Goal: Task Accomplishment & Management: Complete application form

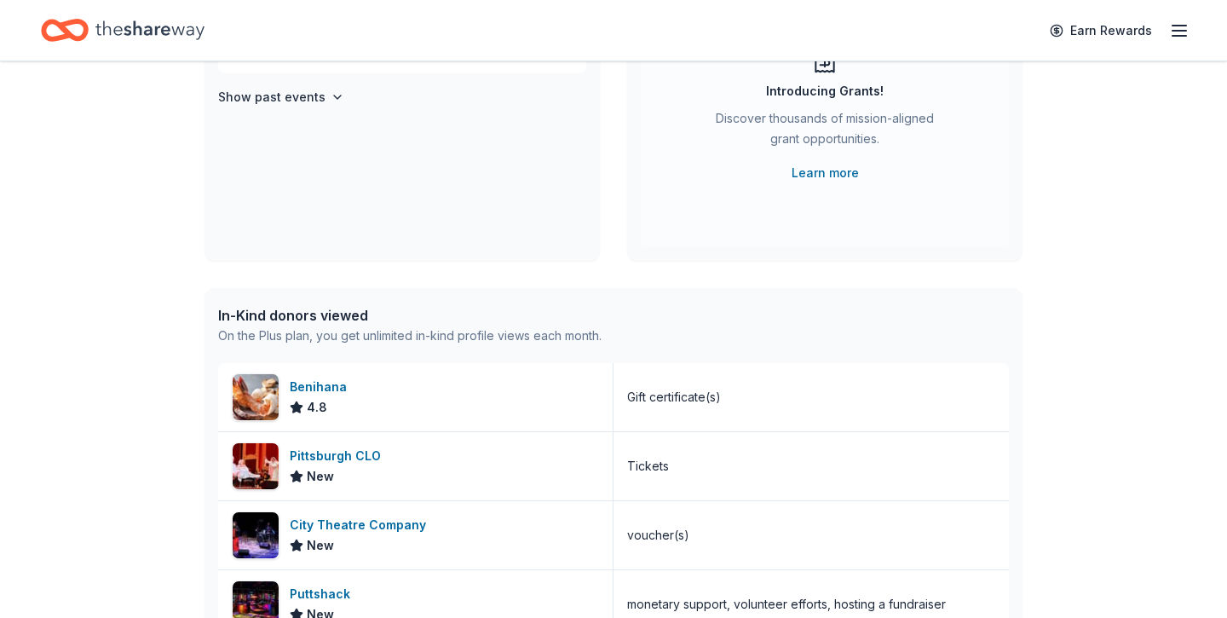
scroll to position [239, 0]
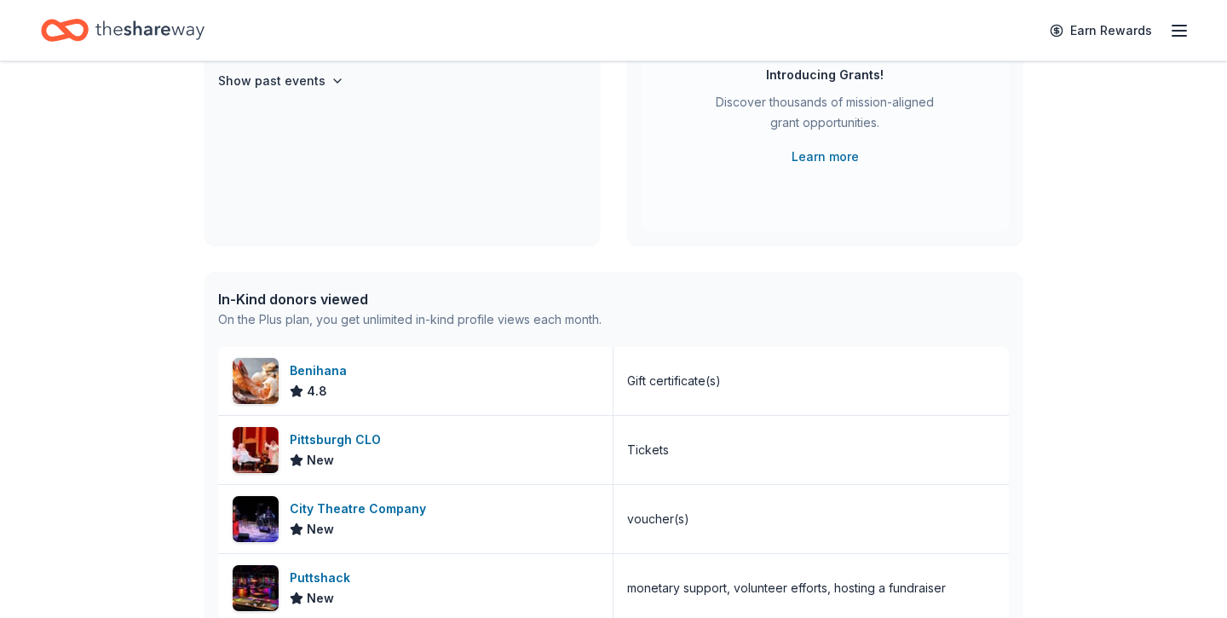
click at [350, 300] on div "In-Kind donors viewed" at bounding box center [409, 299] width 383 height 20
click at [260, 382] on img at bounding box center [256, 381] width 46 height 46
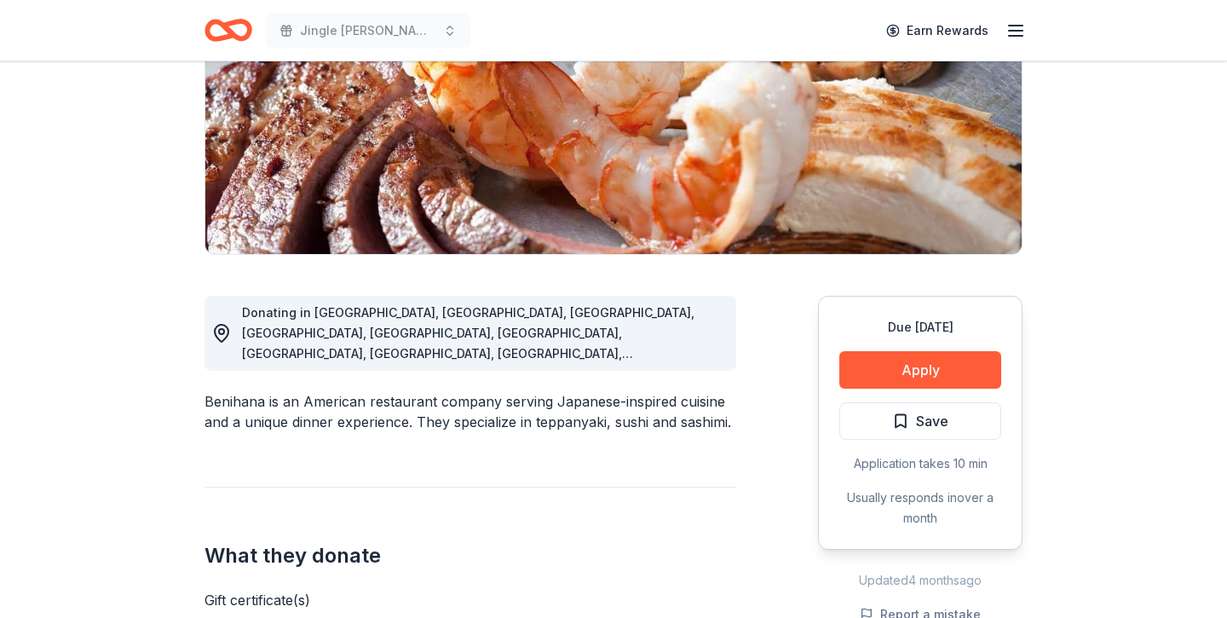
scroll to position [406, 0]
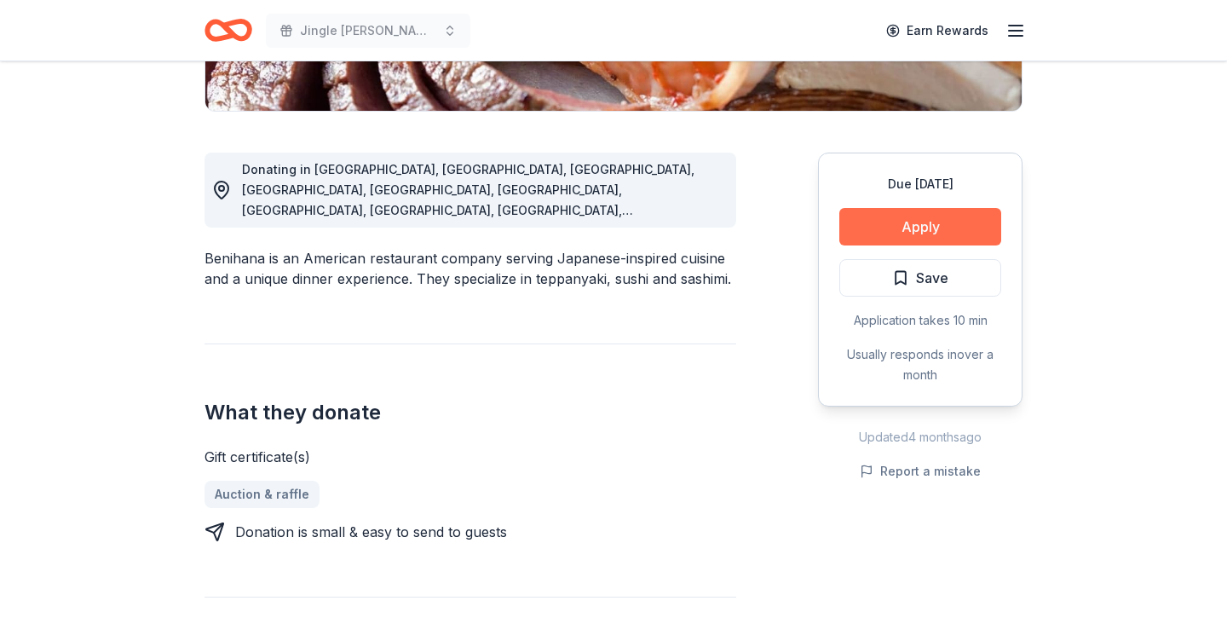
click at [908, 216] on button "Apply" at bounding box center [920, 226] width 162 height 37
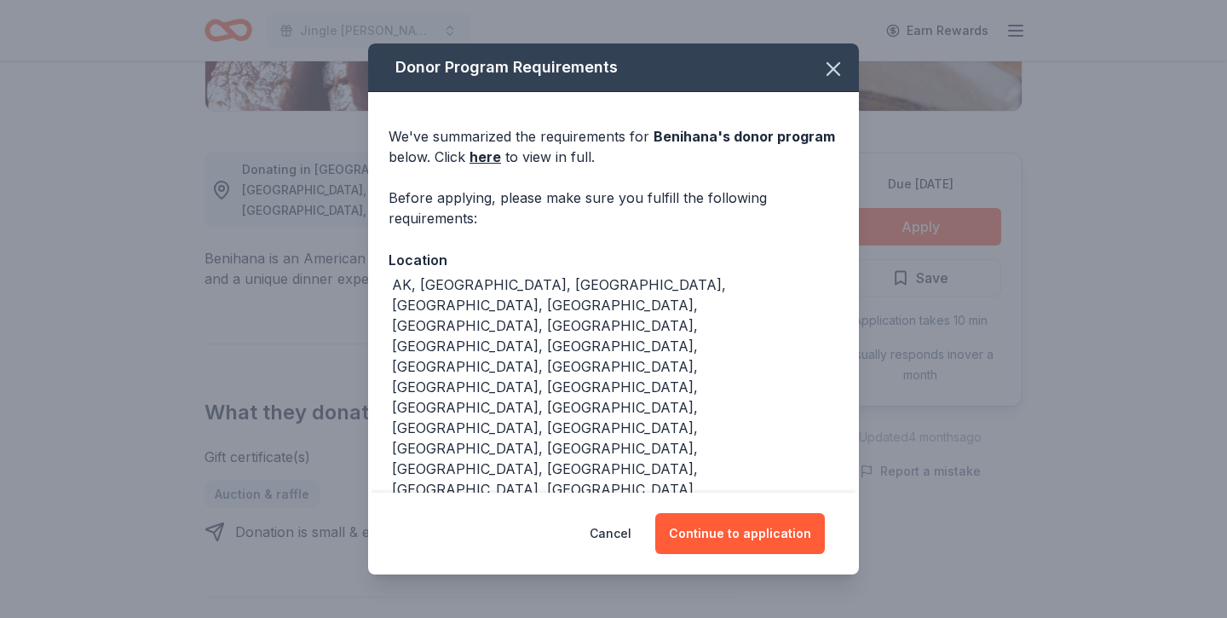
click at [763, 512] on div "Cancel Continue to application" at bounding box center [613, 534] width 491 height 82
click at [763, 525] on button "Continue to application" at bounding box center [740, 533] width 170 height 41
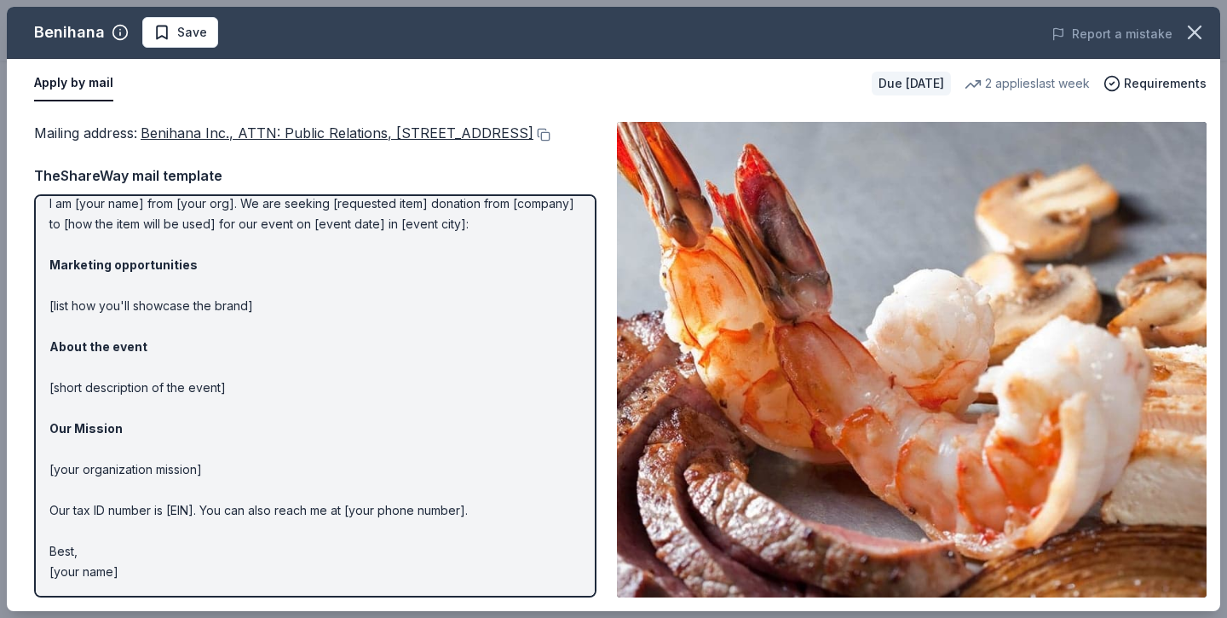
scroll to position [78, 0]
click at [1196, 26] on icon "button" at bounding box center [1195, 32] width 24 height 24
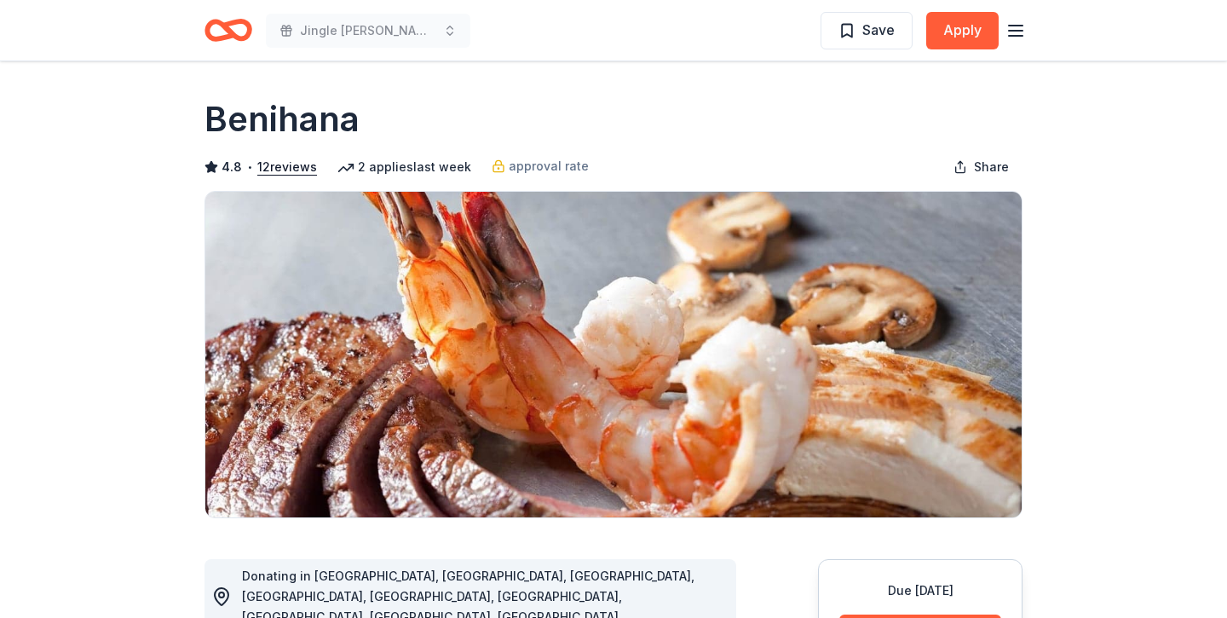
scroll to position [0, 0]
click at [1011, 32] on icon "button" at bounding box center [1016, 30] width 20 height 20
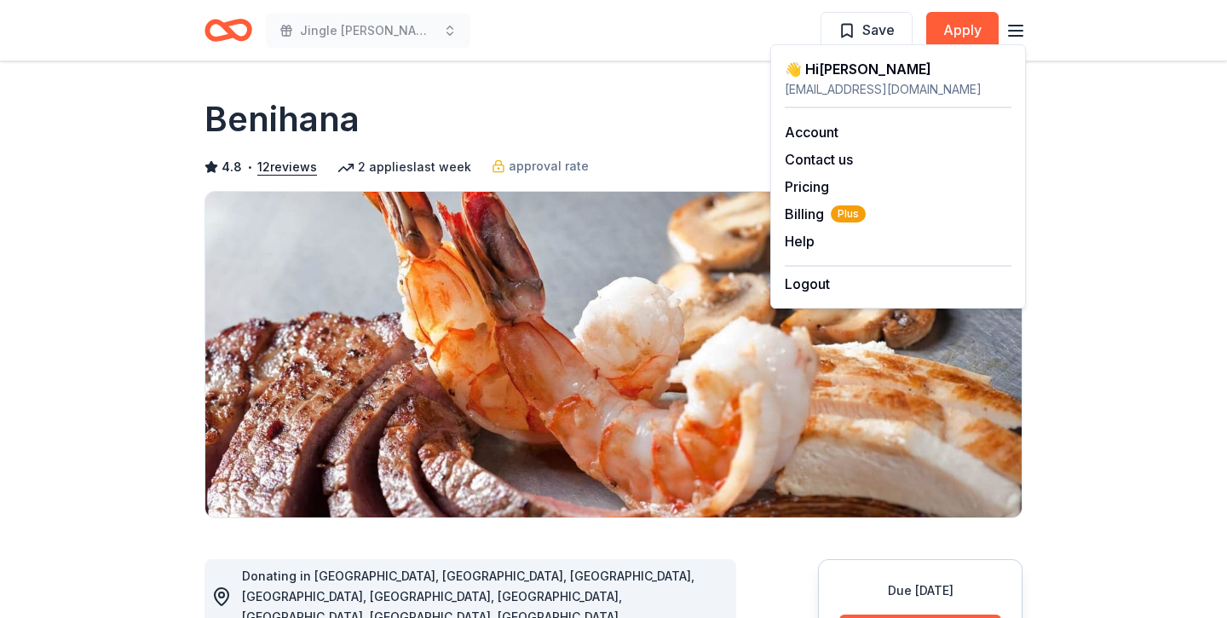
click at [702, 34] on div "Jingle Bingo Bash Save Apply" at bounding box center [614, 30] width 818 height 40
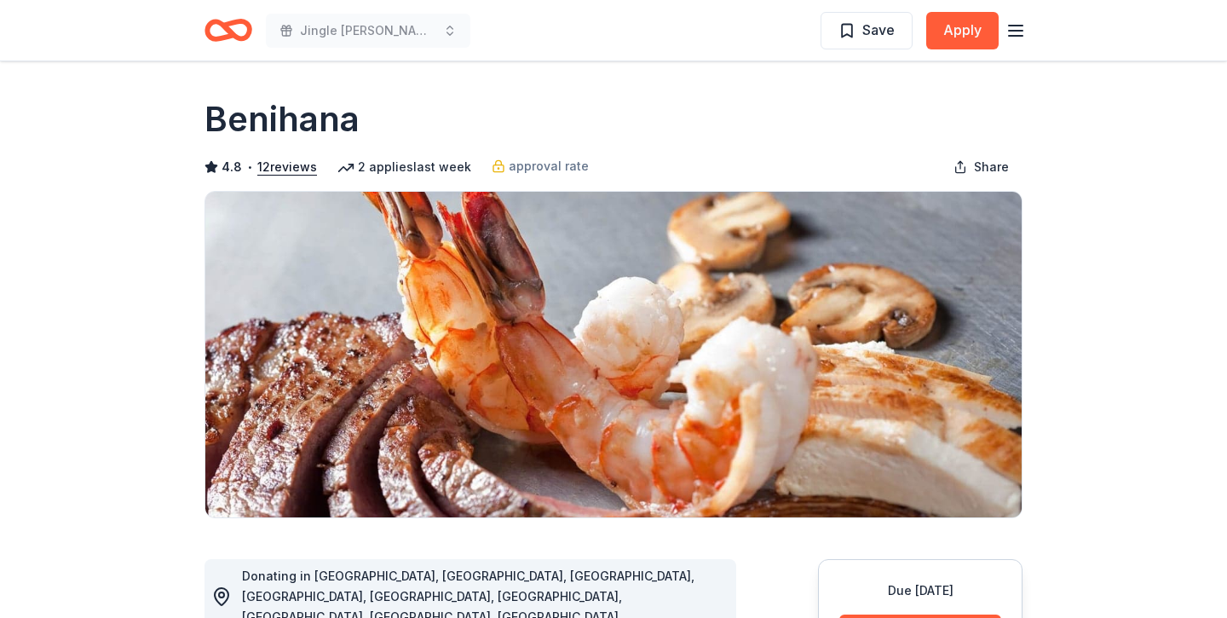
click at [239, 23] on icon "Home" at bounding box center [236, 29] width 26 height 17
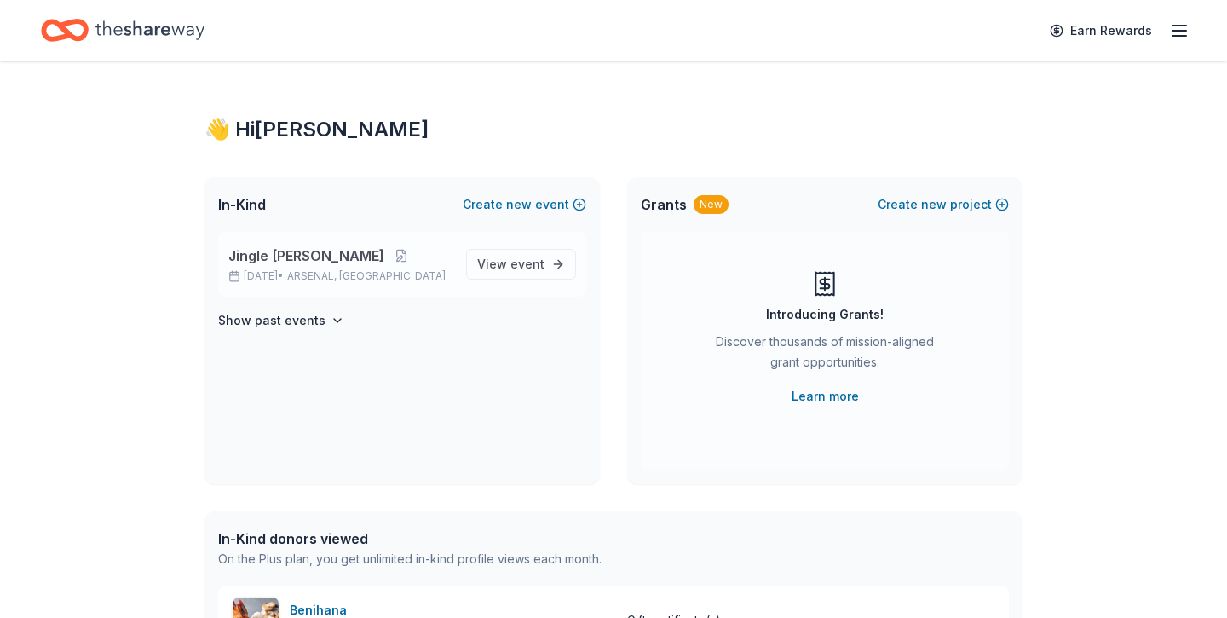
click at [363, 265] on p "Jingle [PERSON_NAME]" at bounding box center [340, 255] width 224 height 20
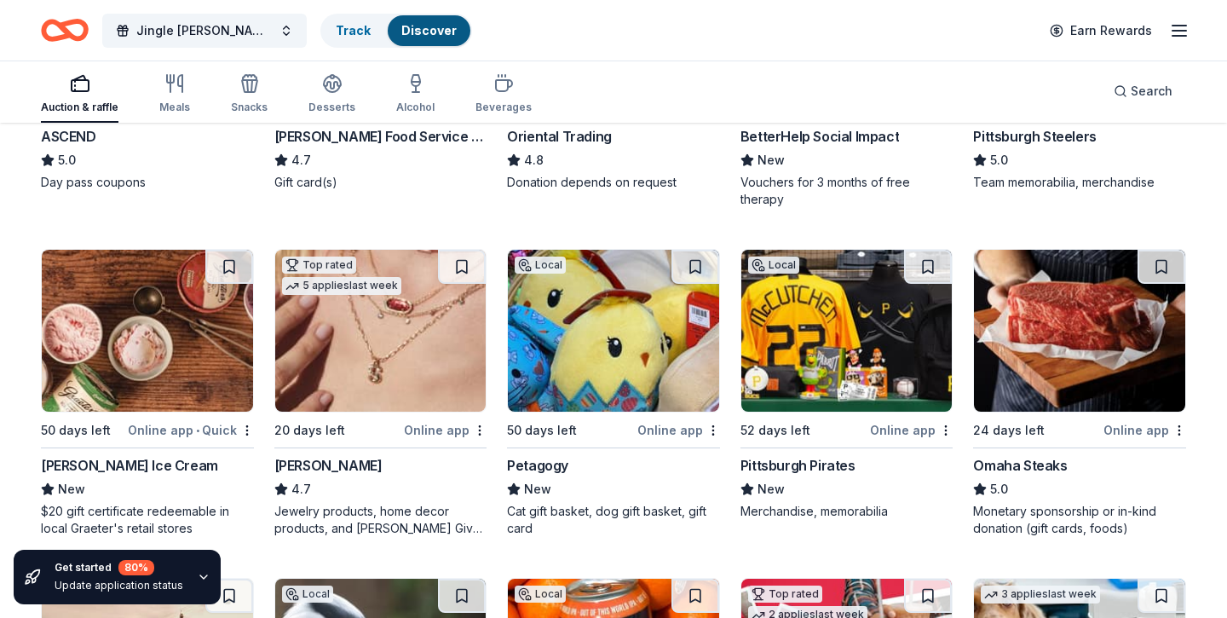
scroll to position [446, 0]
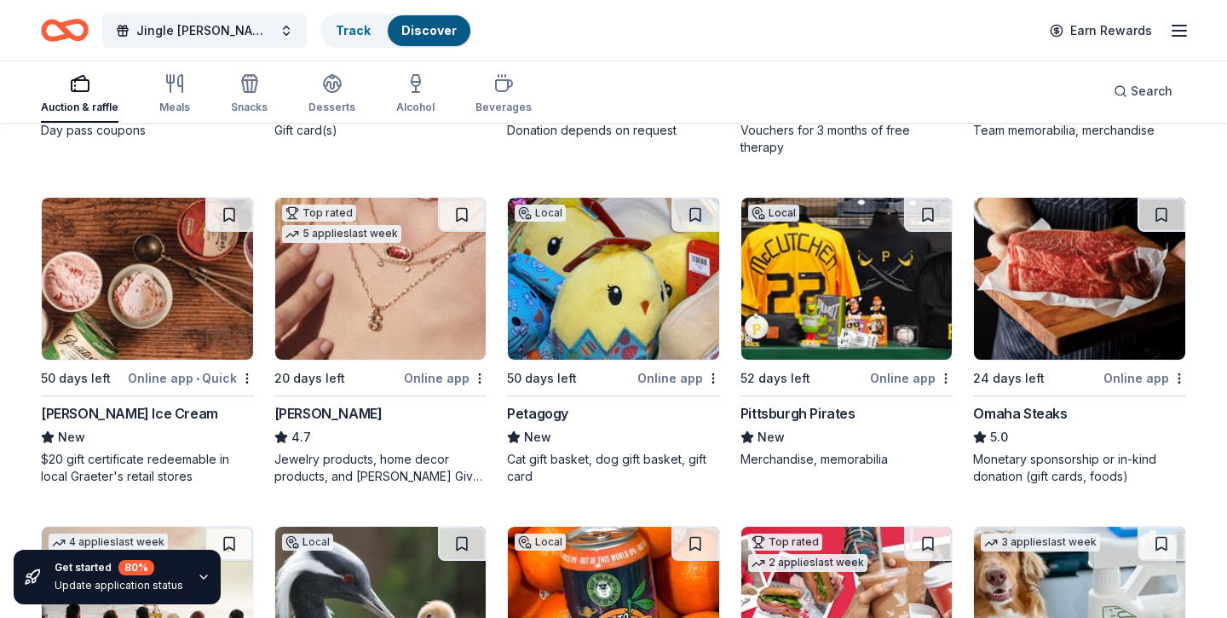
click at [430, 314] on img at bounding box center [380, 279] width 211 height 162
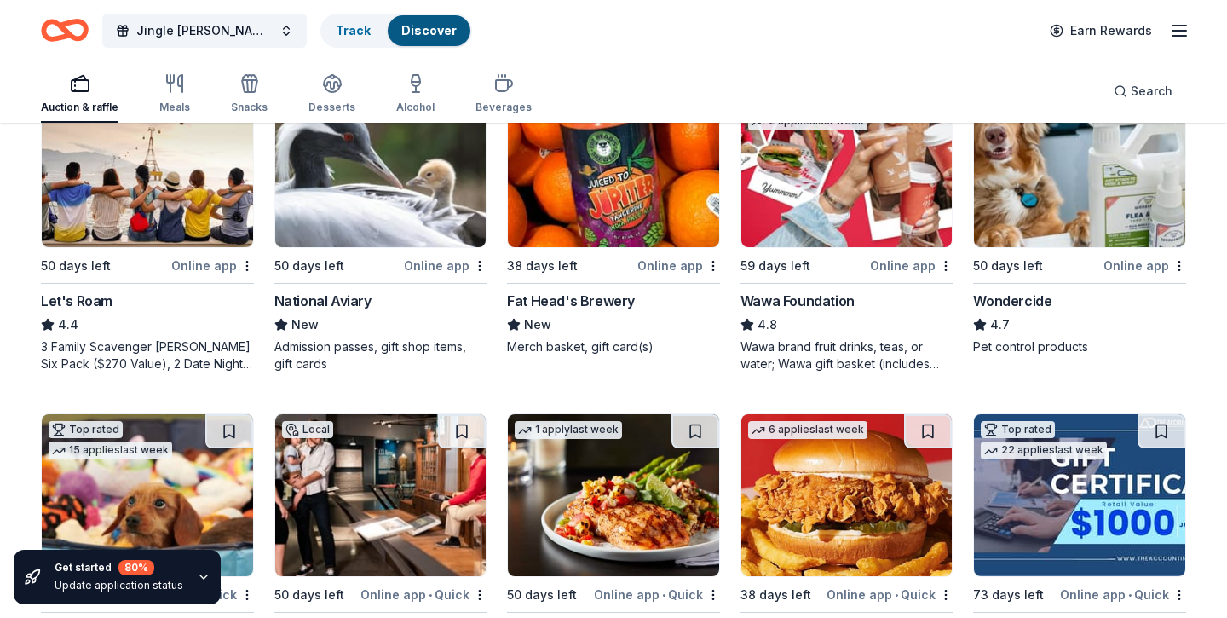
scroll to position [892, 0]
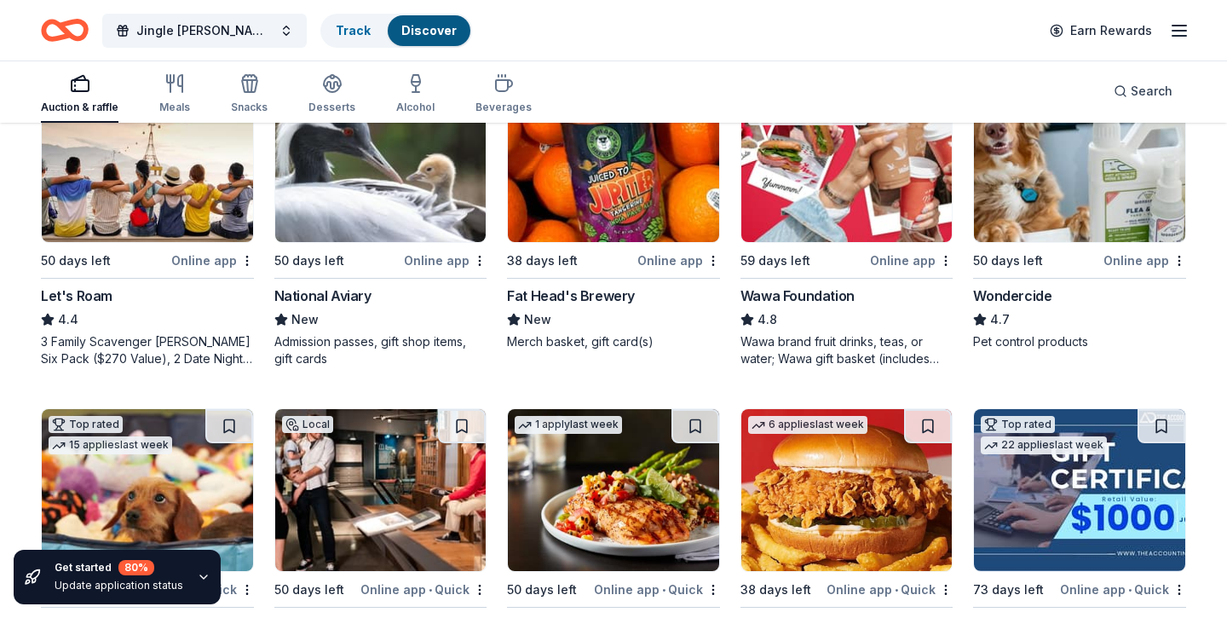
click at [598, 216] on img at bounding box center [613, 161] width 211 height 162
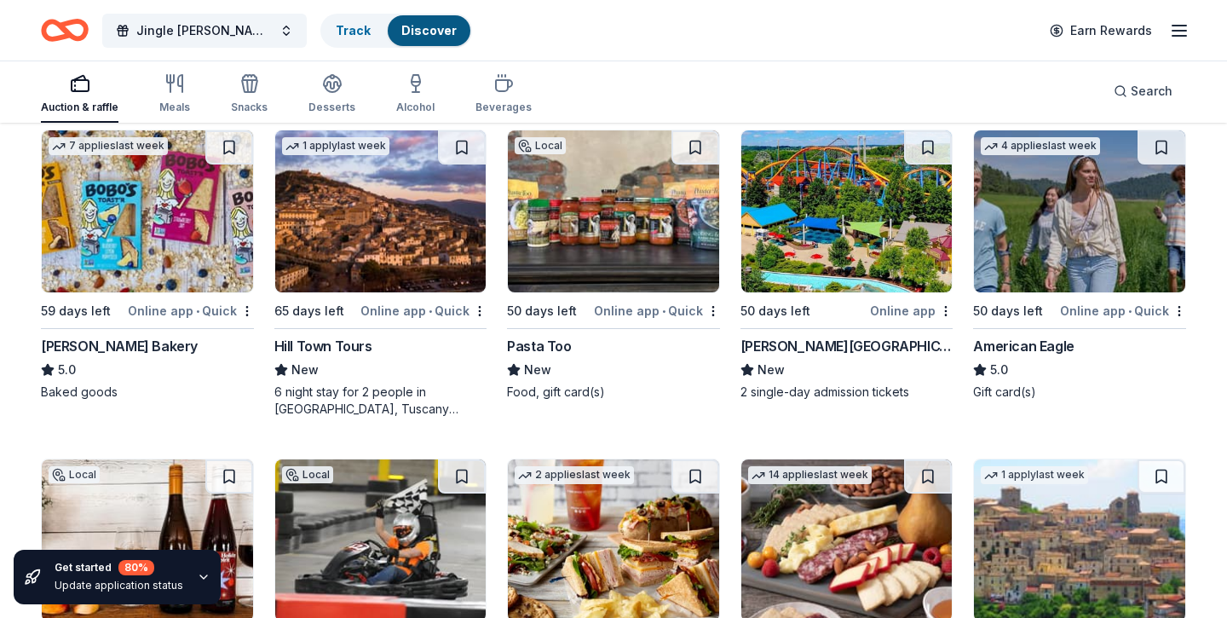
scroll to position [2187, 0]
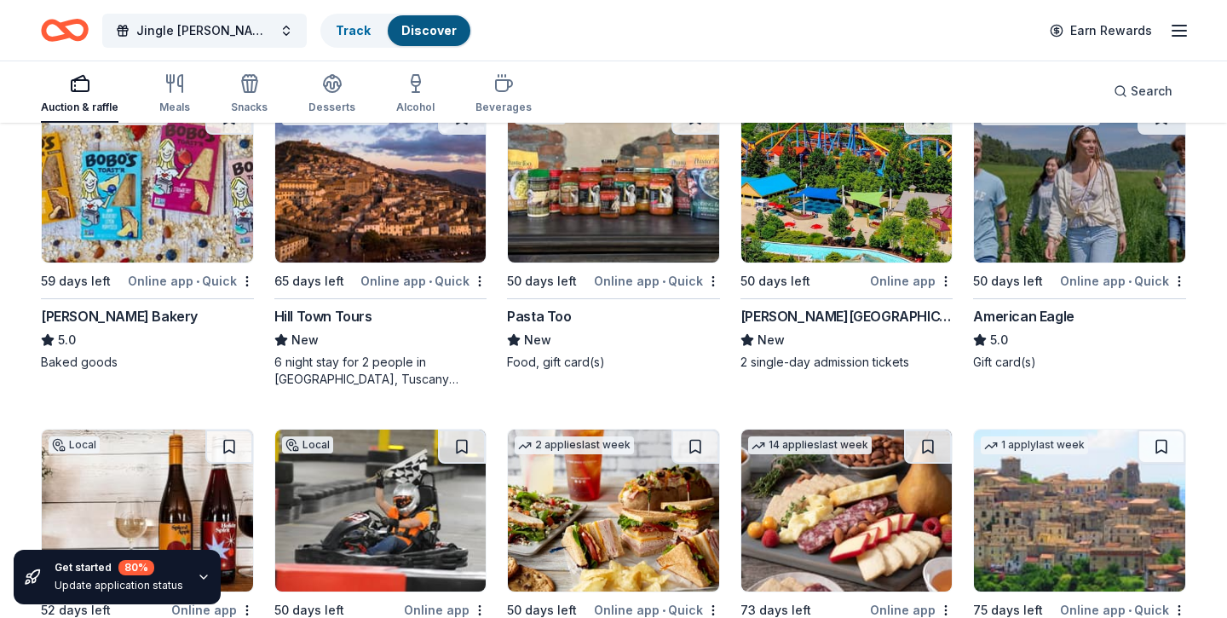
click at [373, 202] on img at bounding box center [380, 182] width 211 height 162
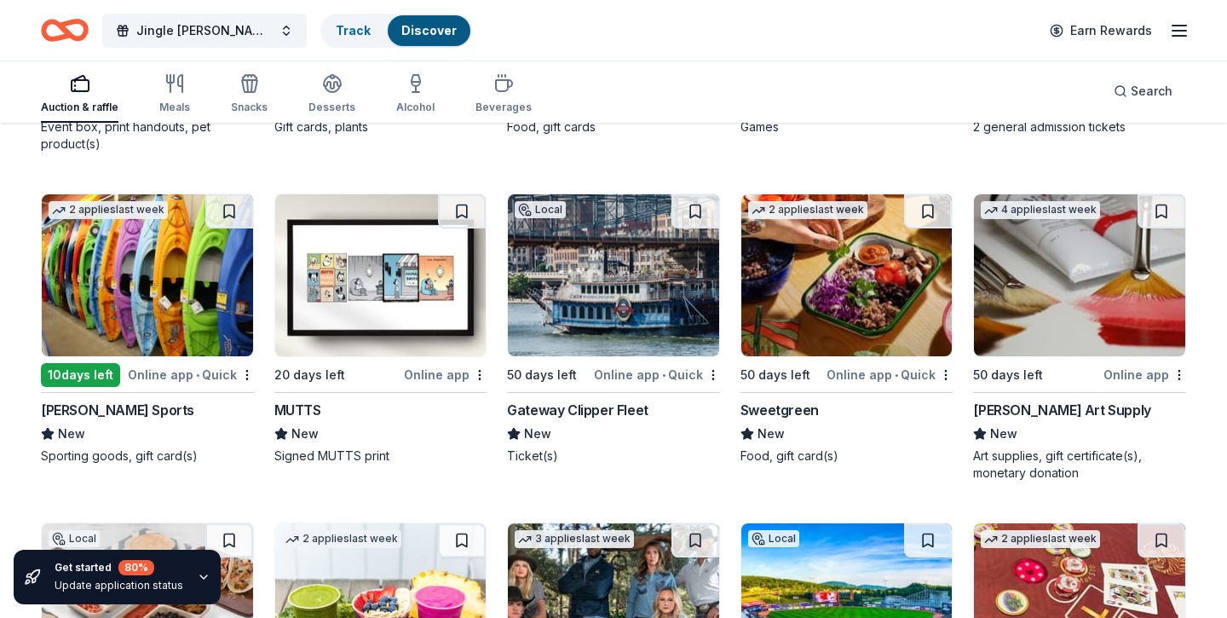
scroll to position [5112, 0]
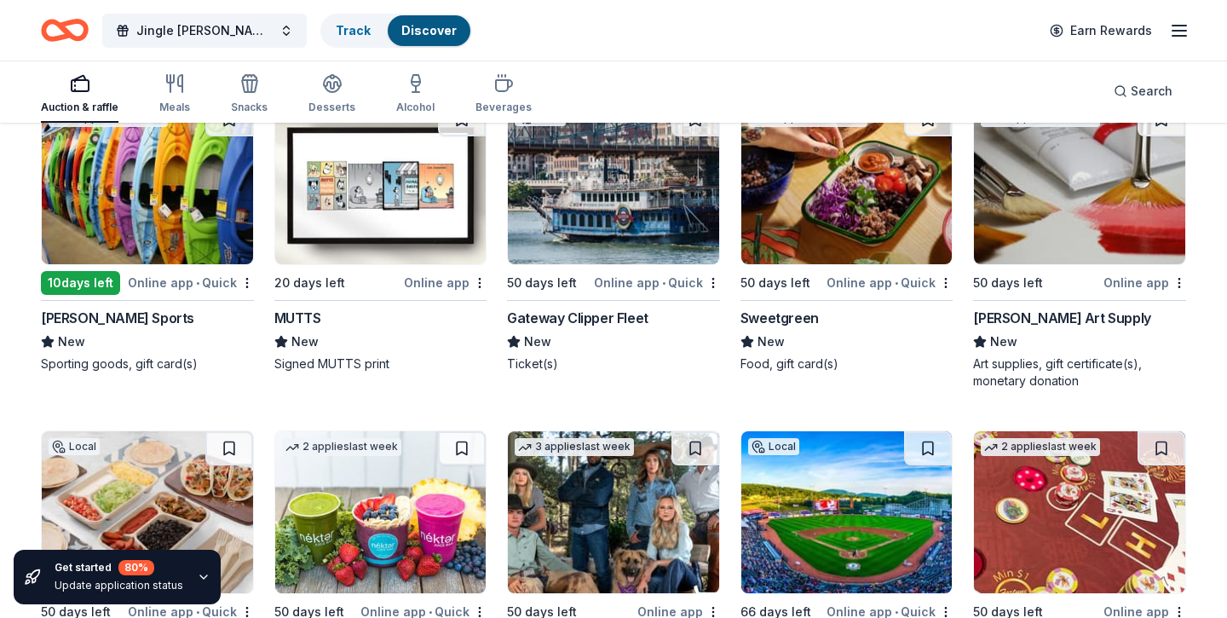
click at [172, 191] on img at bounding box center [147, 183] width 211 height 162
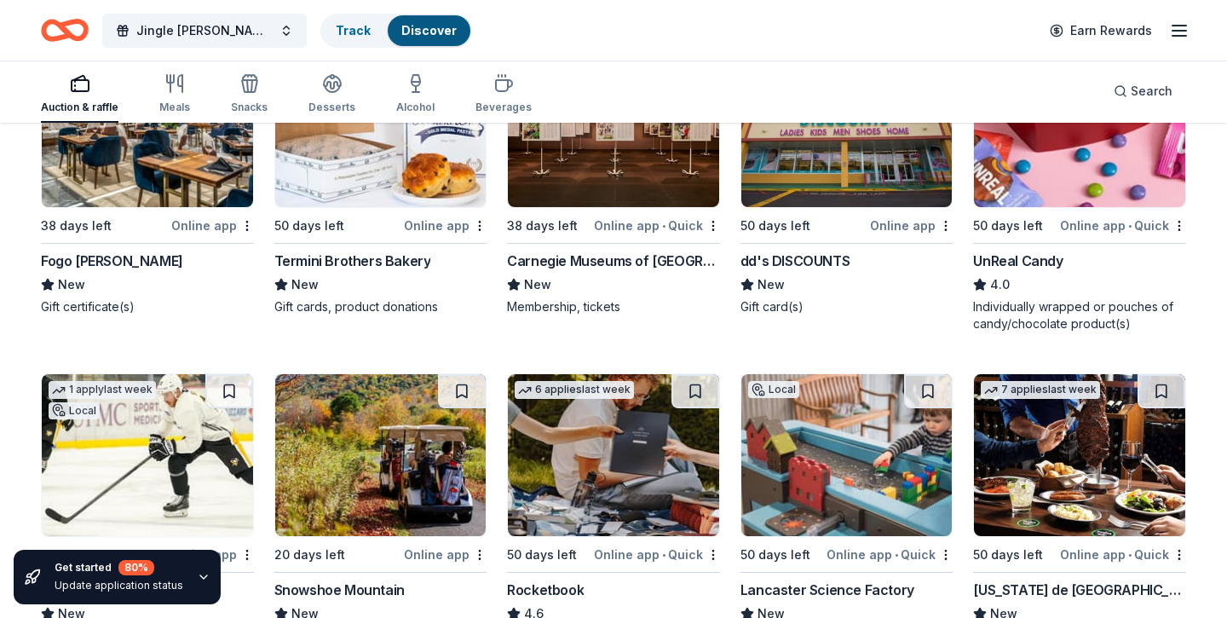
scroll to position [6301, 0]
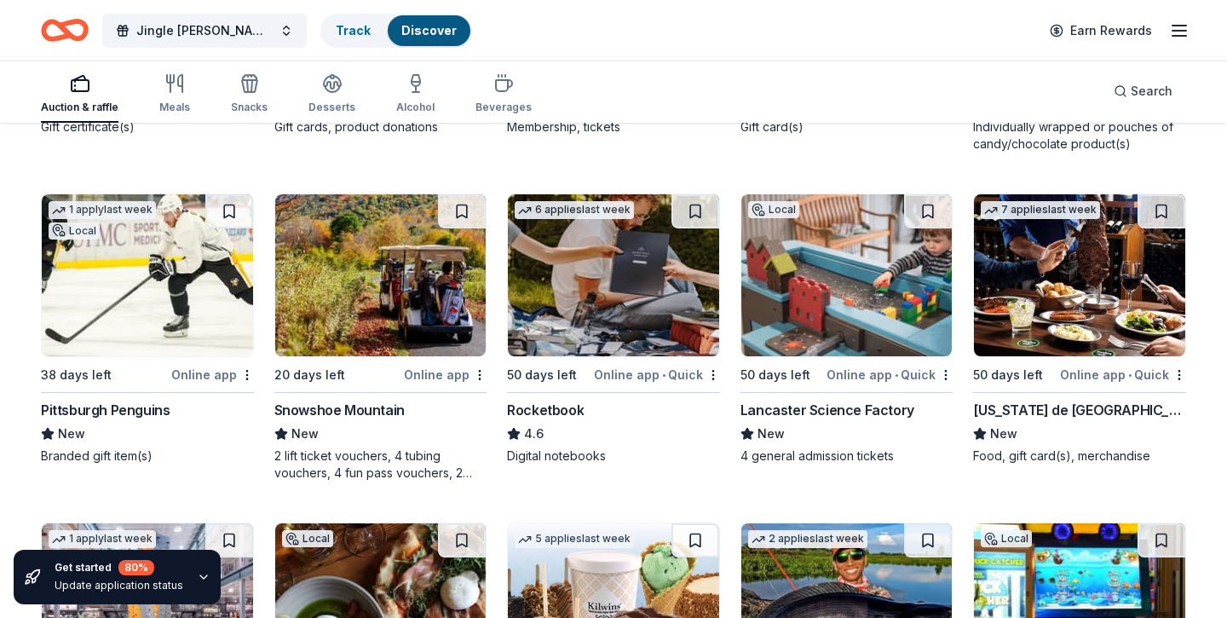
click at [181, 260] on img at bounding box center [147, 275] width 211 height 162
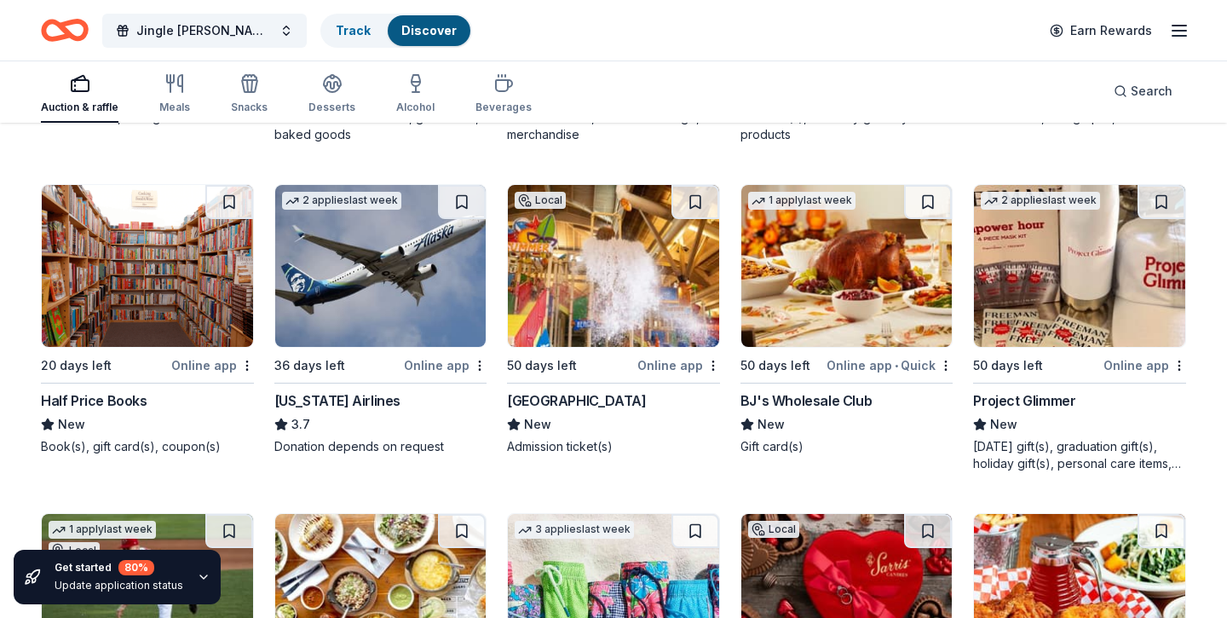
scroll to position [8002, 0]
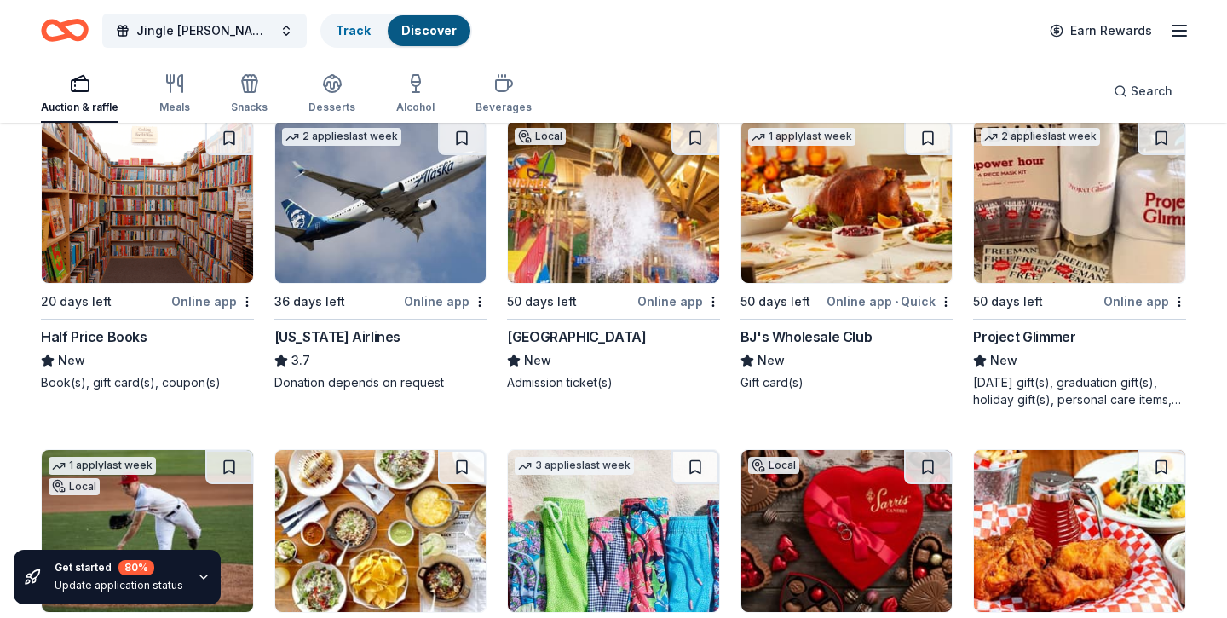
click at [592, 225] on img at bounding box center [613, 202] width 211 height 162
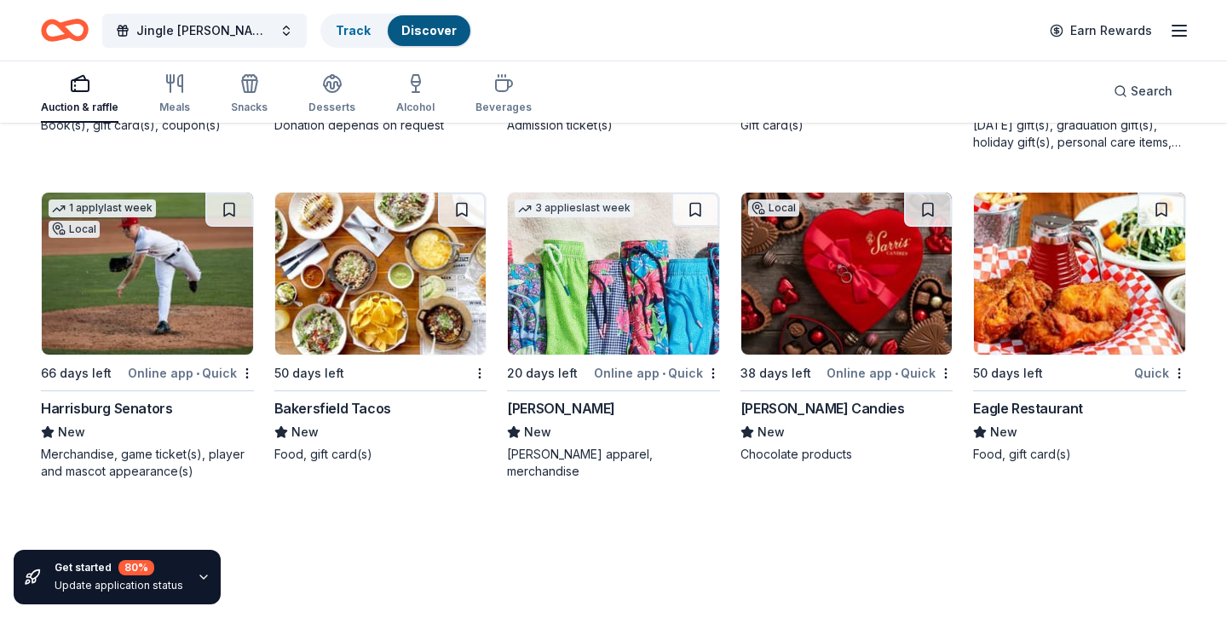
scroll to position [8258, 0]
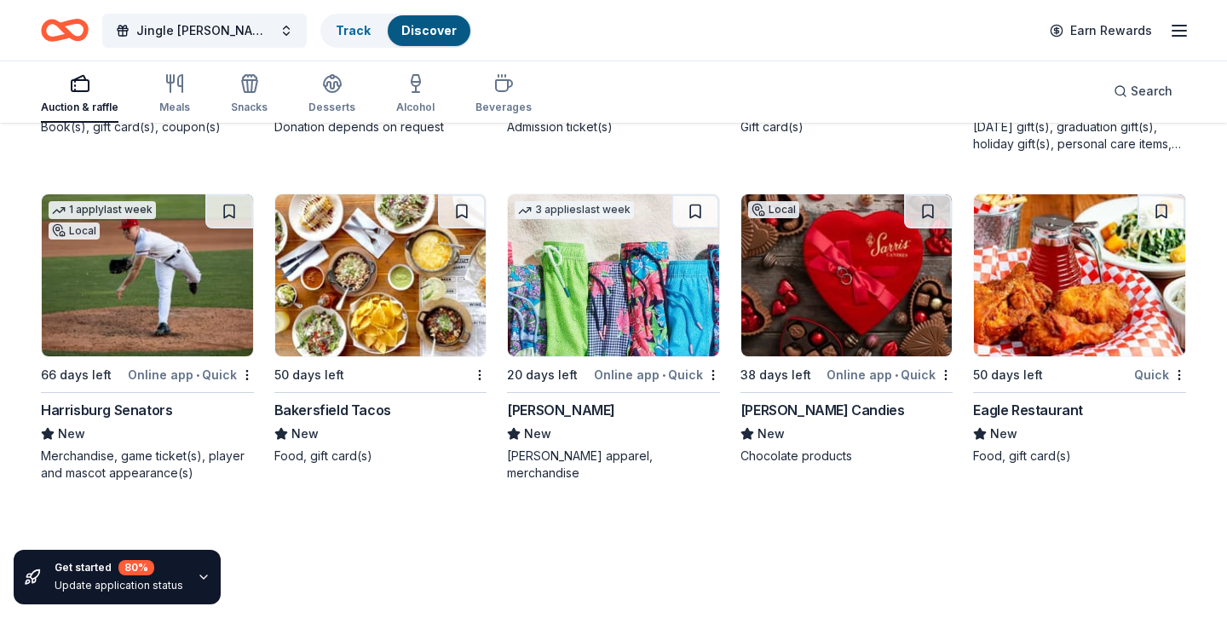
click at [824, 279] on img at bounding box center [846, 275] width 211 height 162
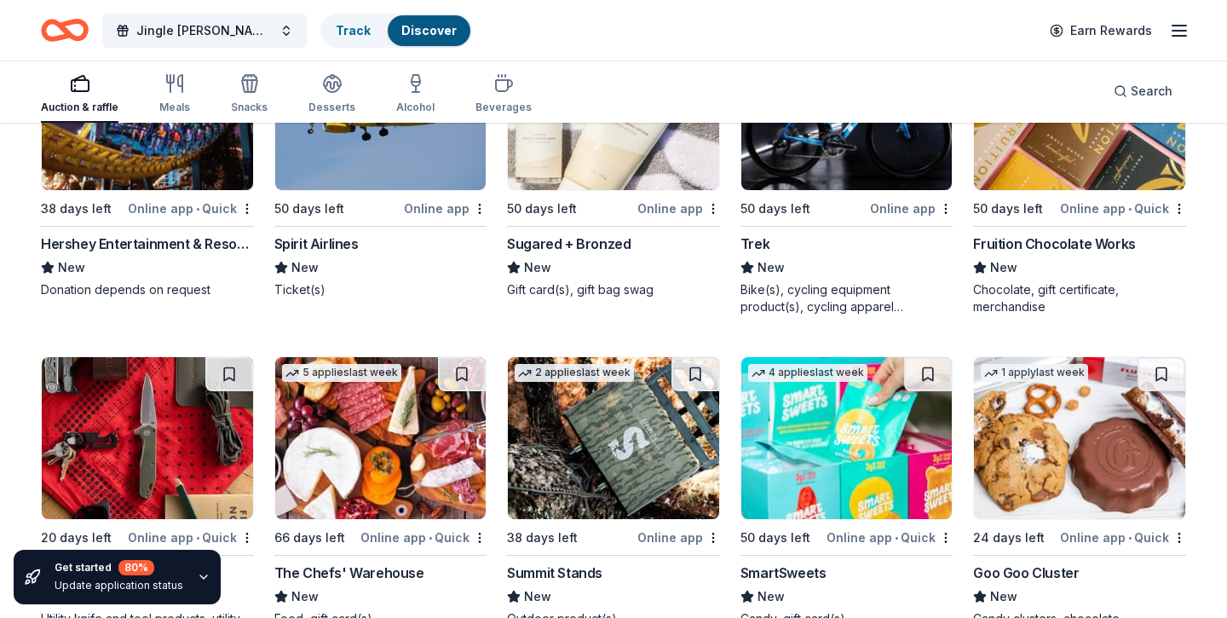
scroll to position [16033, 0]
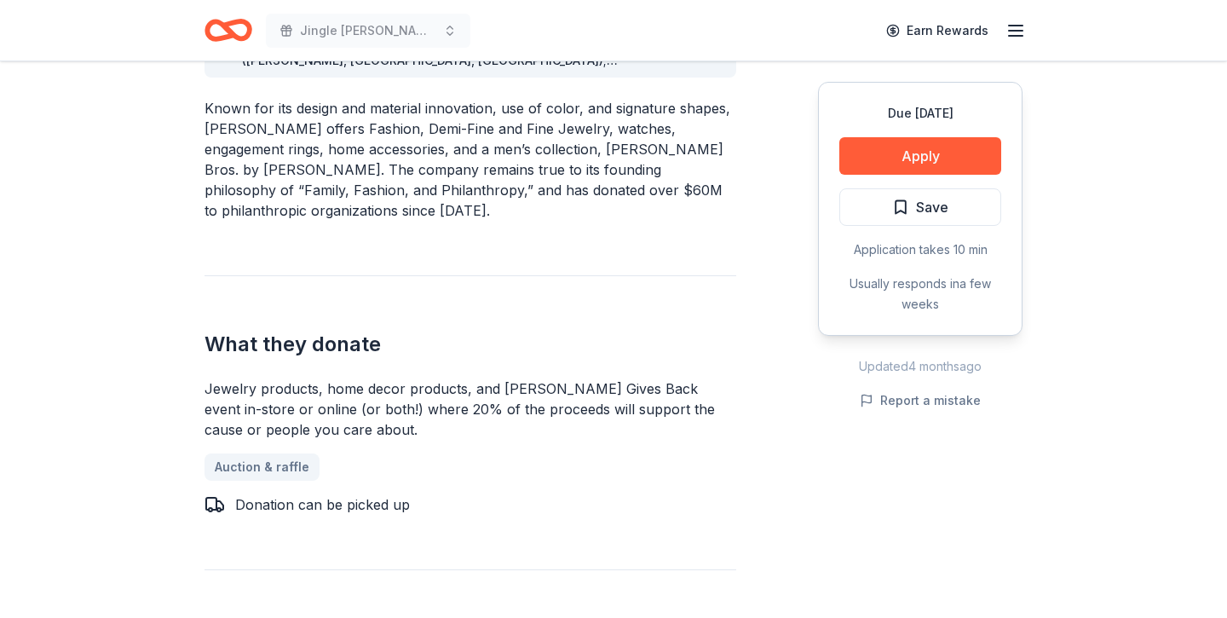
scroll to position [450, 0]
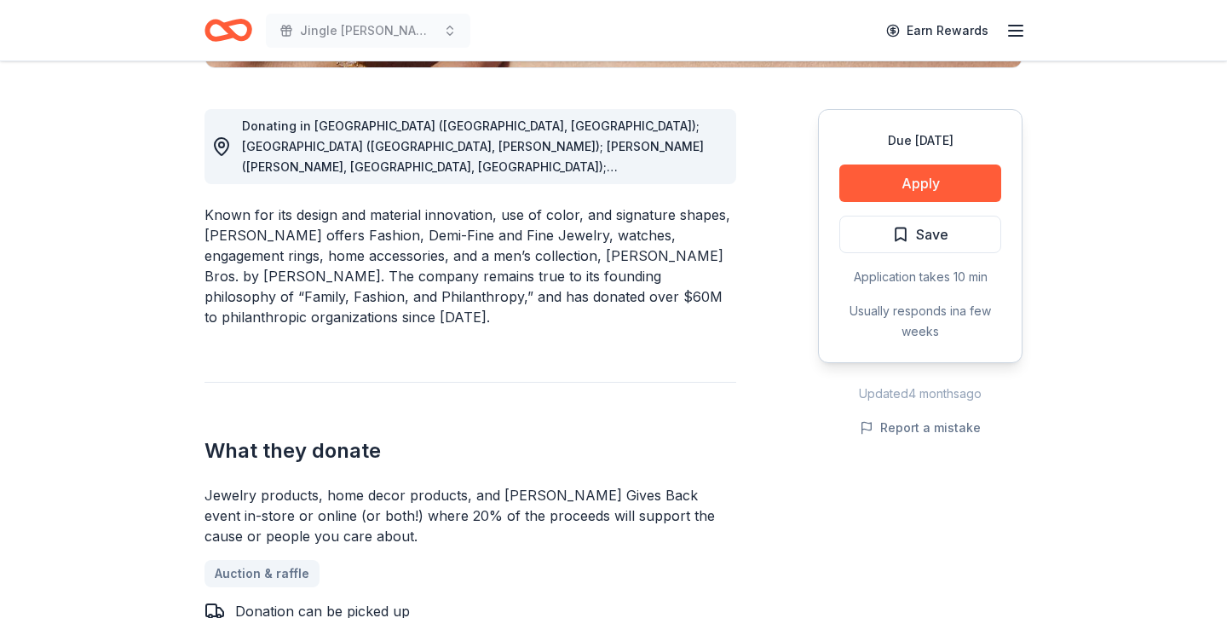
click at [723, 133] on div "Donating in AL (Birmingham, Huntsville); AR (Little Rock, Rogers); AZ (Chandler…" at bounding box center [471, 146] width 532 height 75
click at [222, 153] on icon at bounding box center [221, 146] width 20 height 20
click at [888, 179] on button "Apply" at bounding box center [920, 182] width 162 height 37
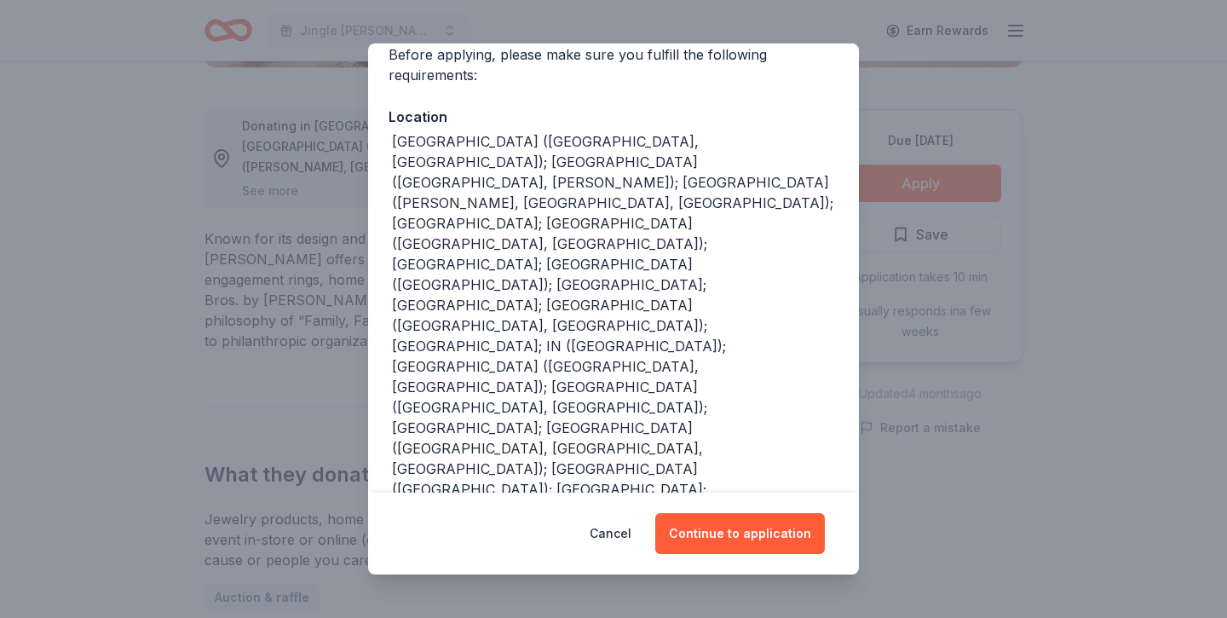
scroll to position [66, 0]
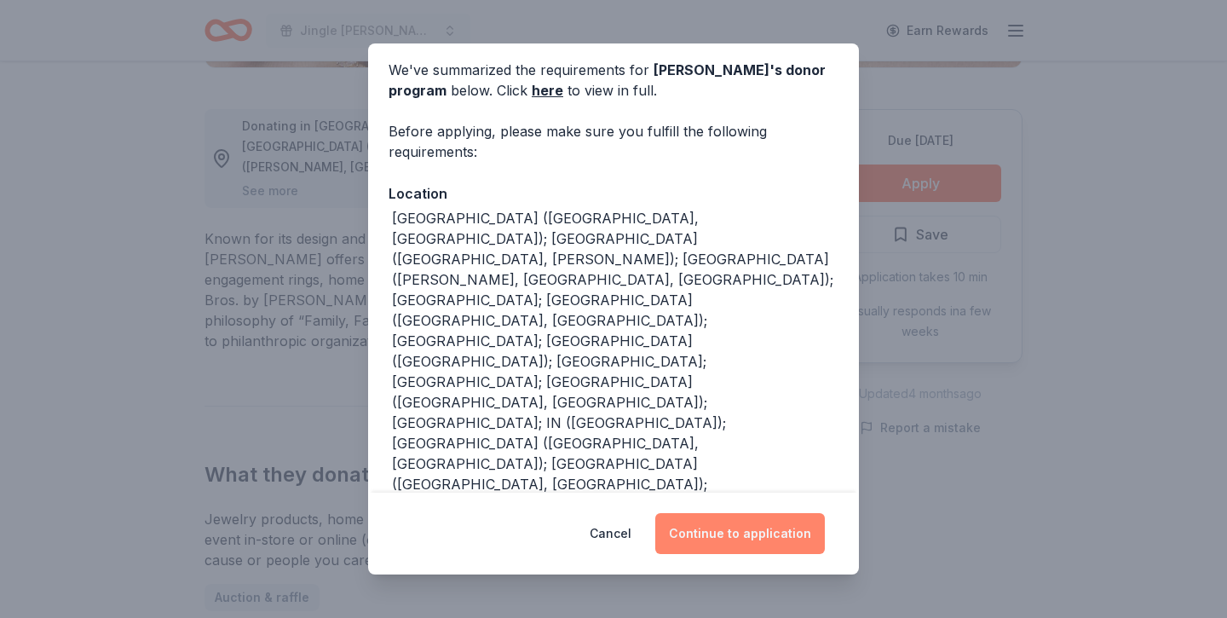
click at [760, 531] on button "Continue to application" at bounding box center [740, 533] width 170 height 41
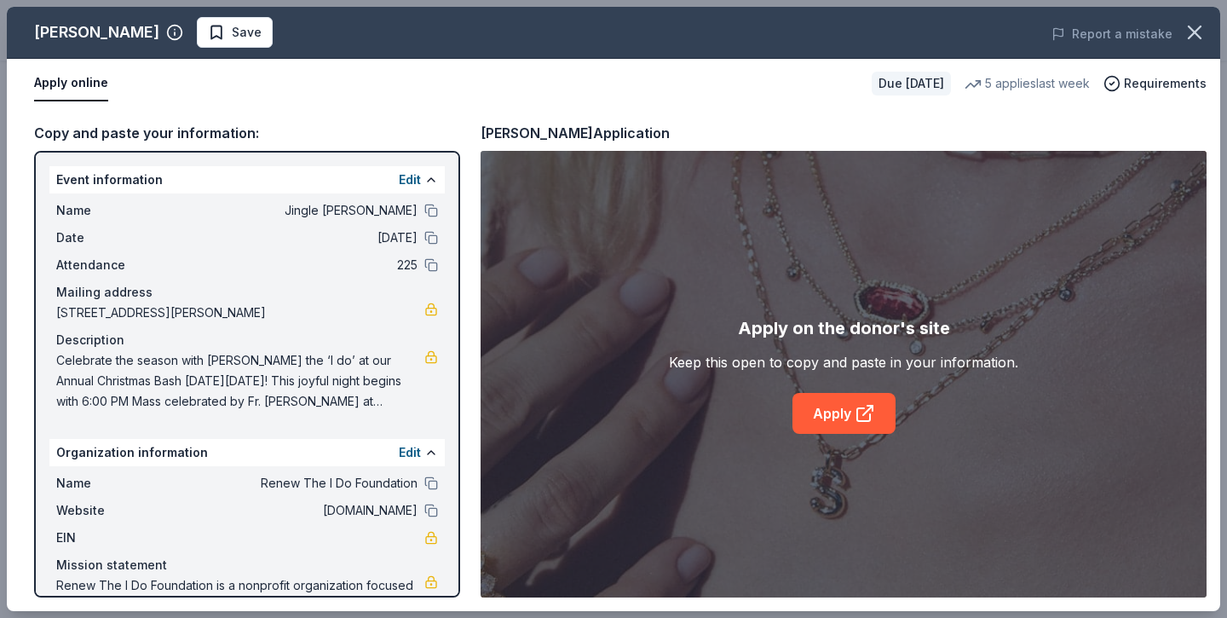
scroll to position [3, 0]
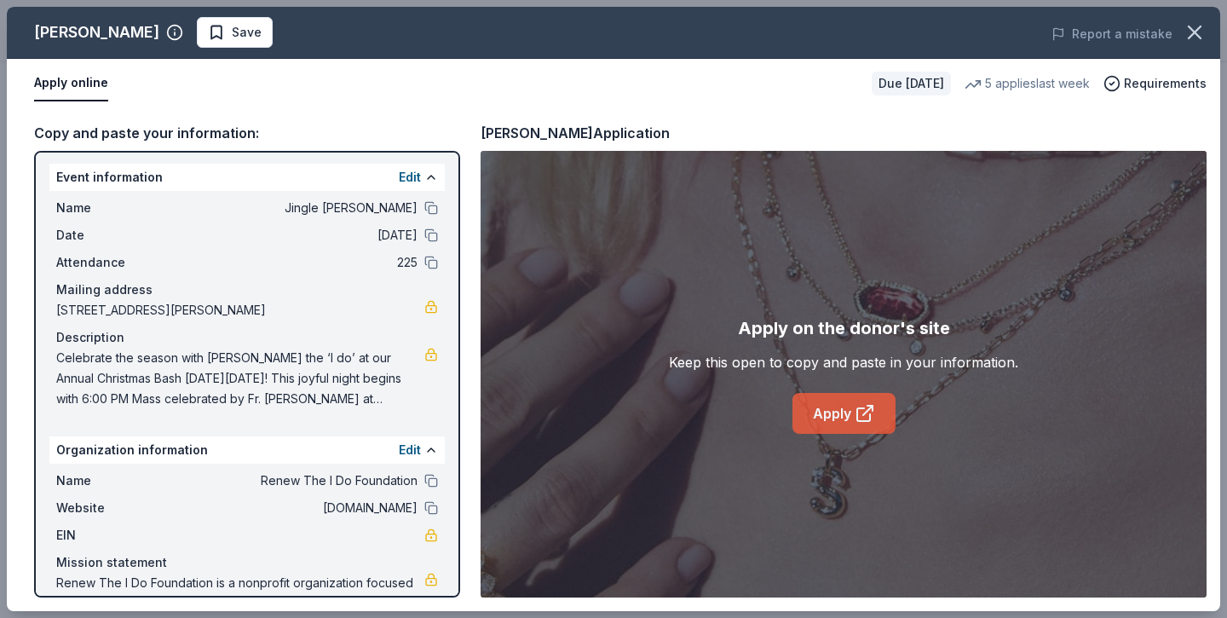
click at [845, 423] on link "Apply" at bounding box center [843, 413] width 103 height 41
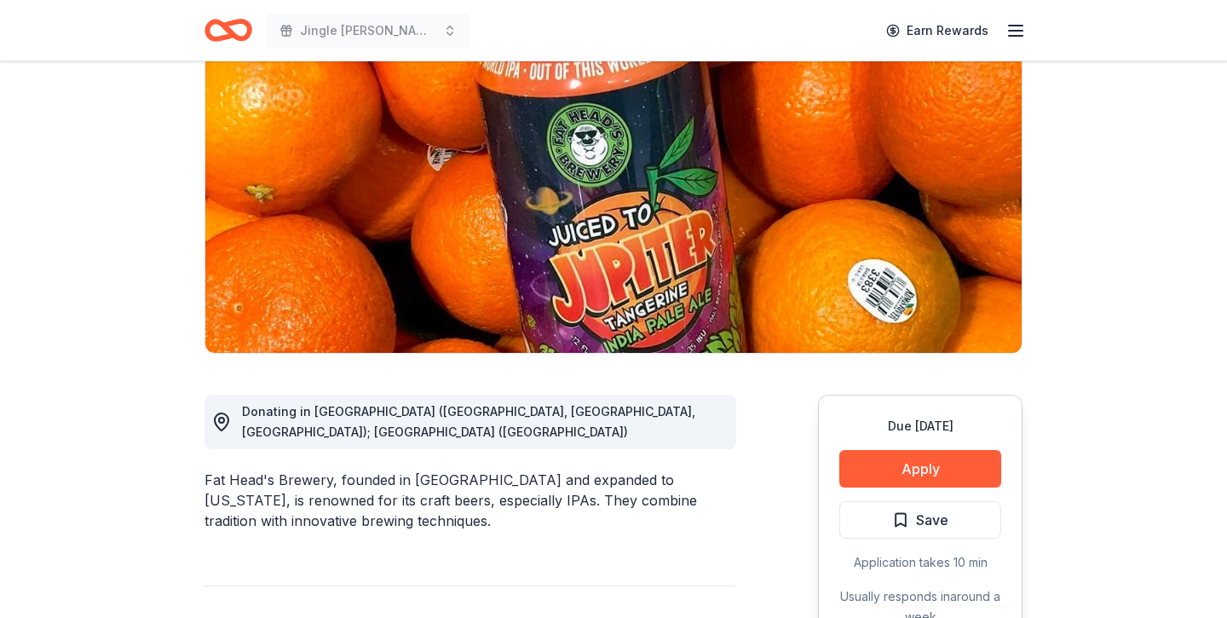
scroll to position [180, 0]
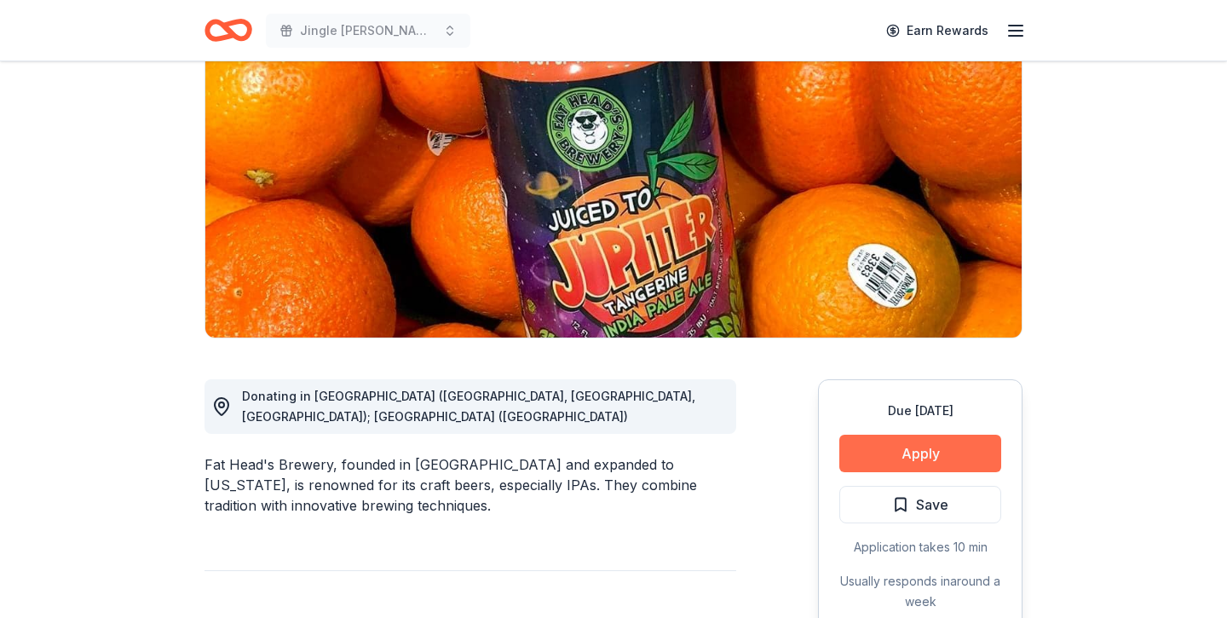
click at [926, 453] on button "Apply" at bounding box center [920, 453] width 162 height 37
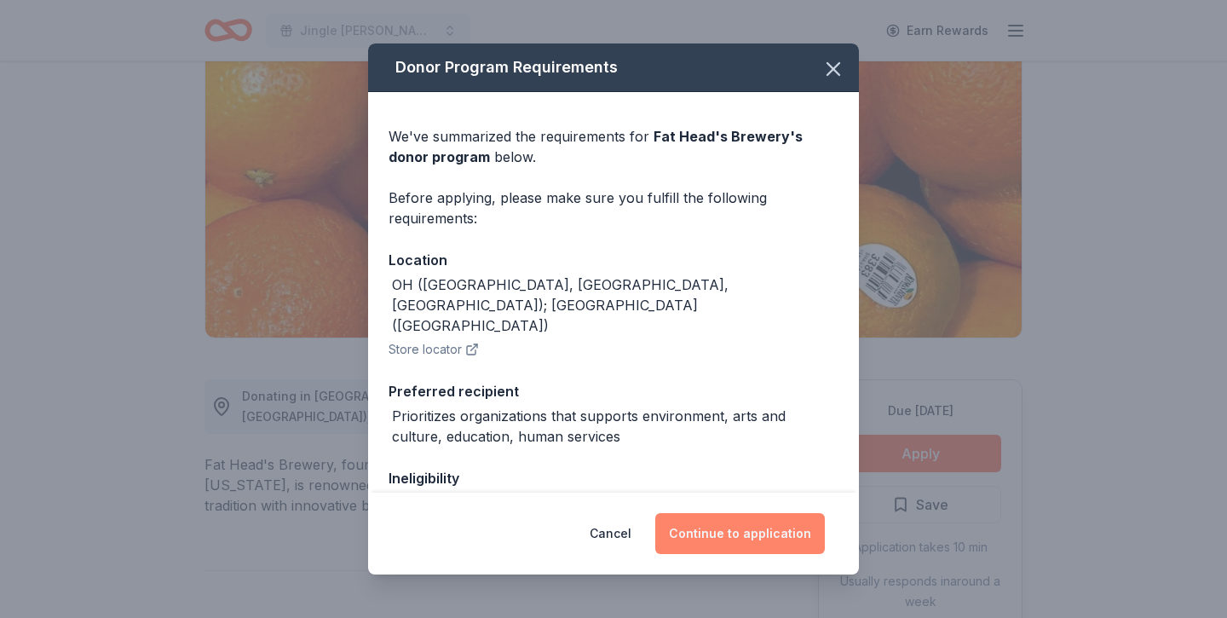
click at [787, 524] on button "Continue to application" at bounding box center [740, 533] width 170 height 41
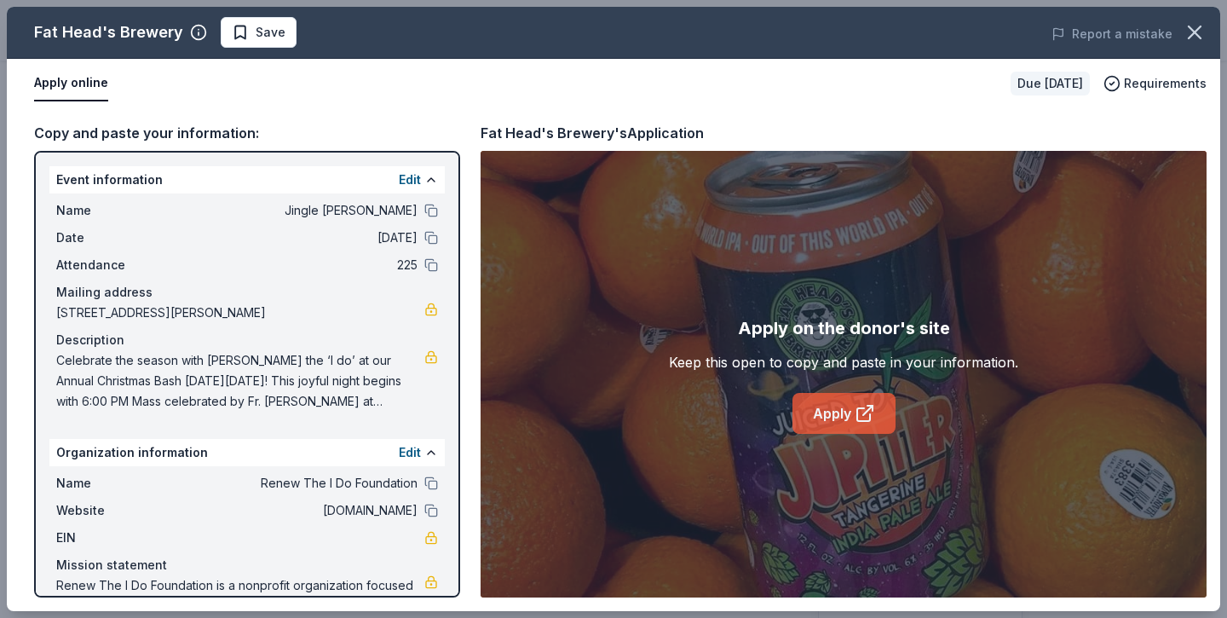
click at [866, 423] on icon at bounding box center [865, 413] width 20 height 20
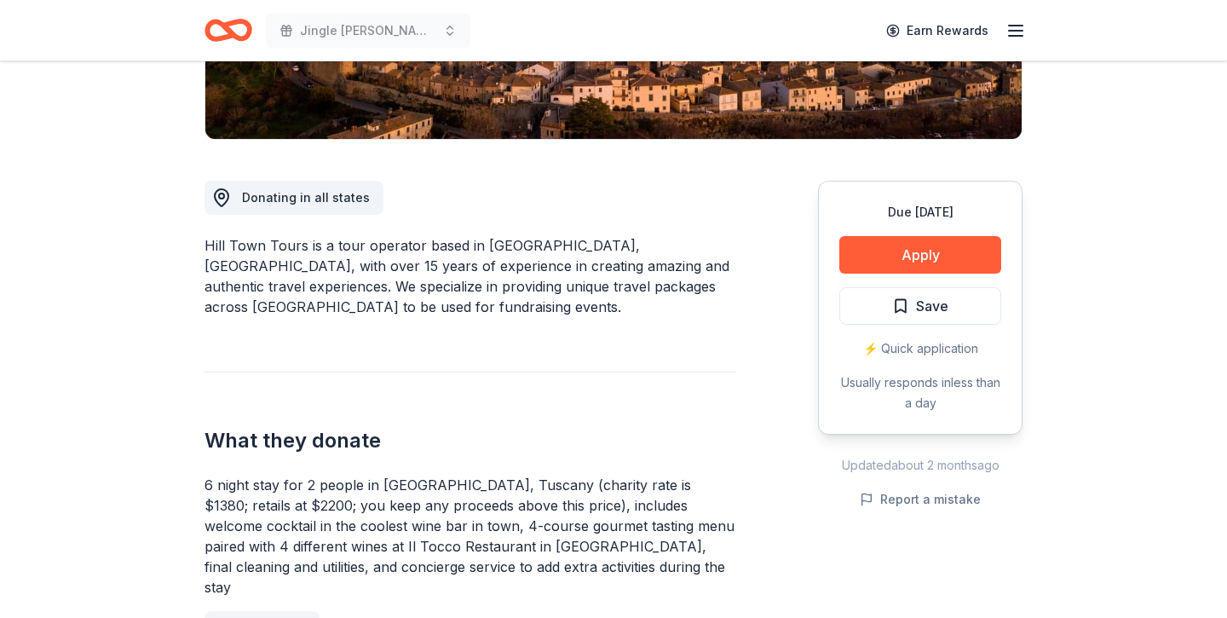
scroll to position [402, 0]
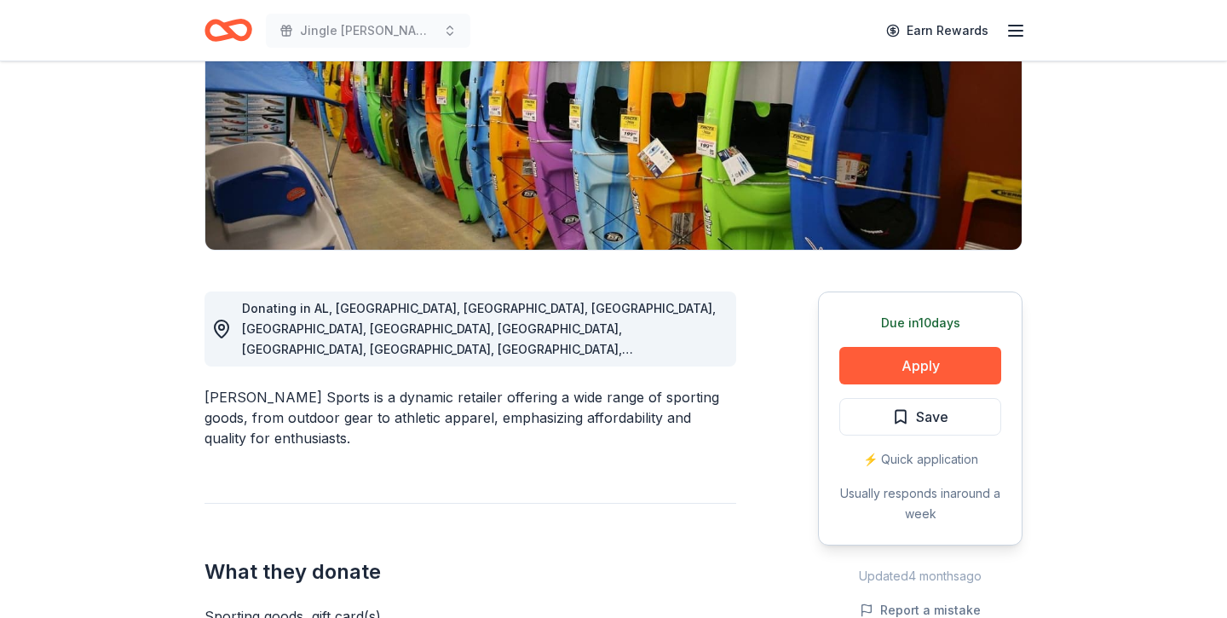
scroll to position [377, 0]
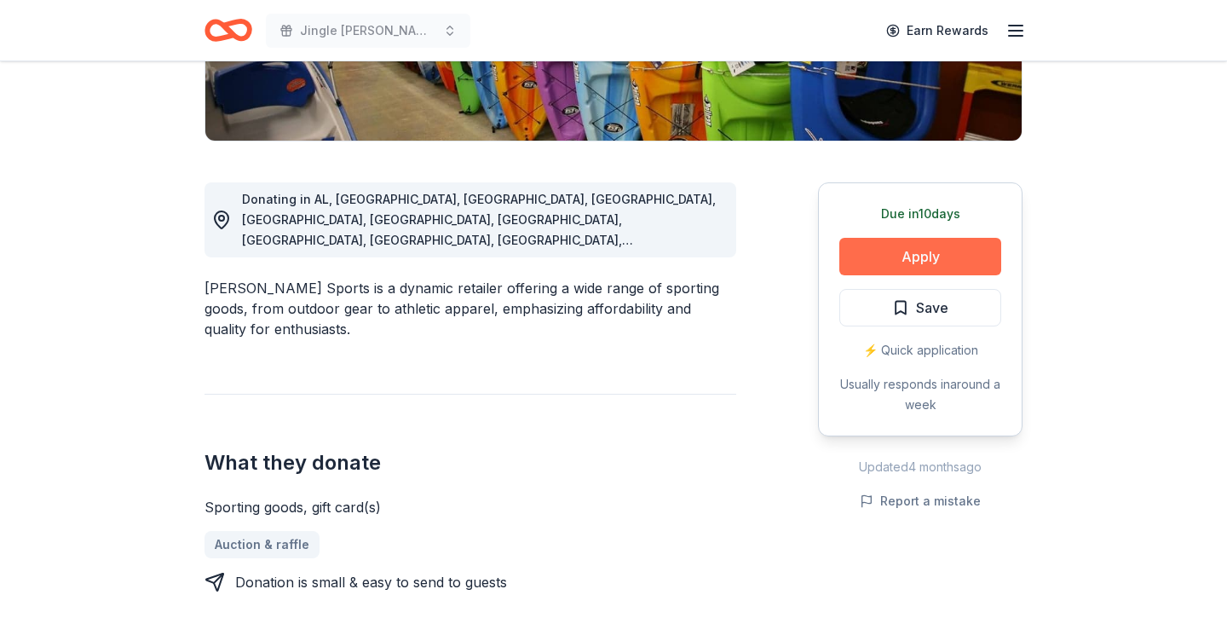
click at [877, 267] on button "Apply" at bounding box center [920, 256] width 162 height 37
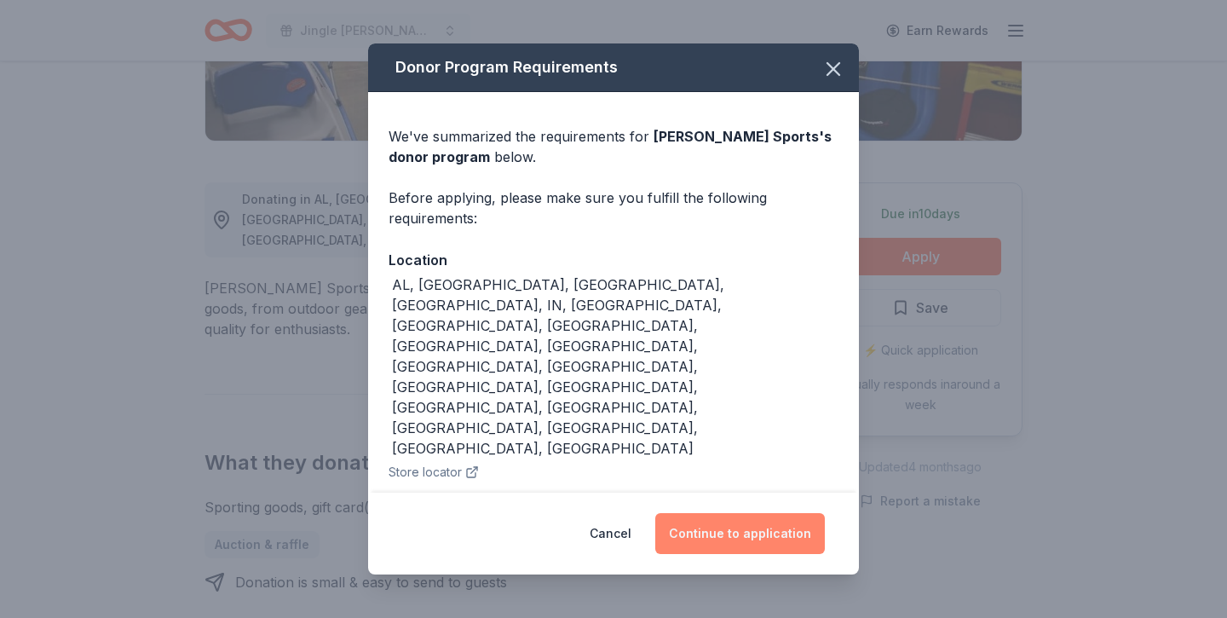
click at [730, 535] on button "Continue to application" at bounding box center [740, 533] width 170 height 41
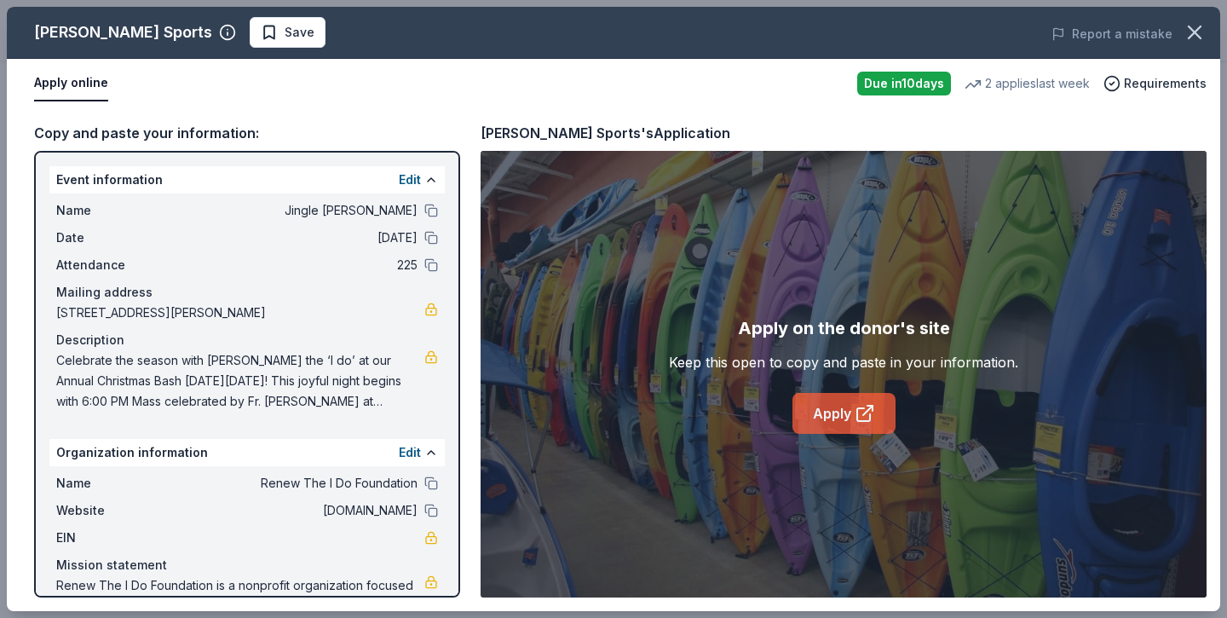
click at [847, 426] on link "Apply" at bounding box center [843, 413] width 103 height 41
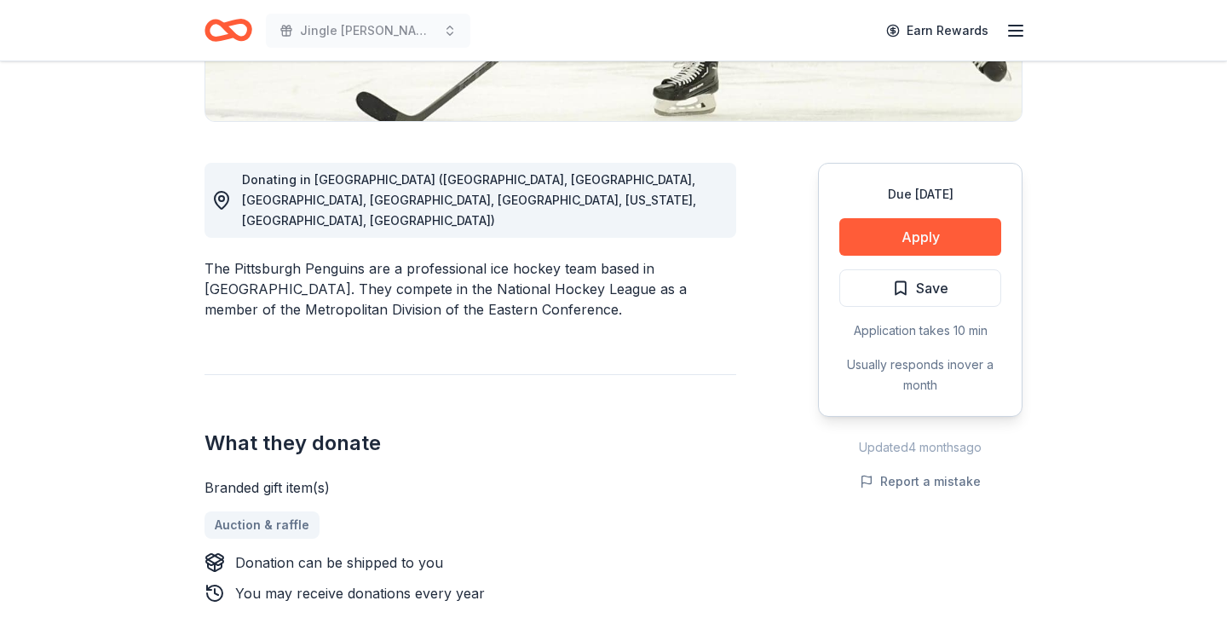
scroll to position [411, 0]
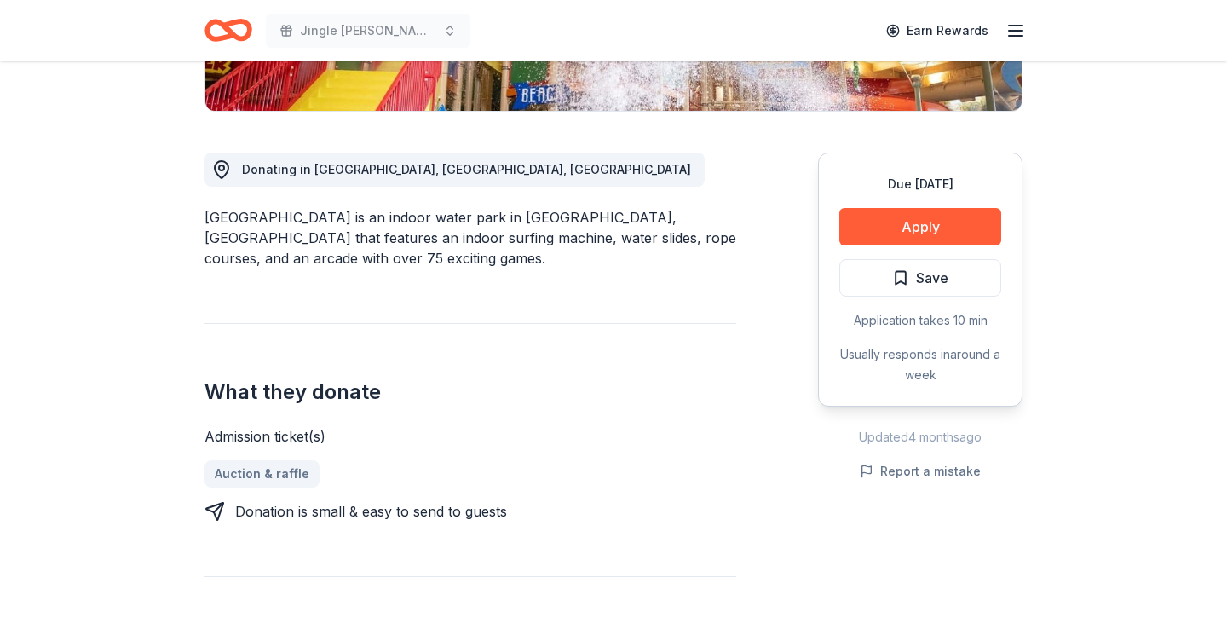
scroll to position [431, 0]
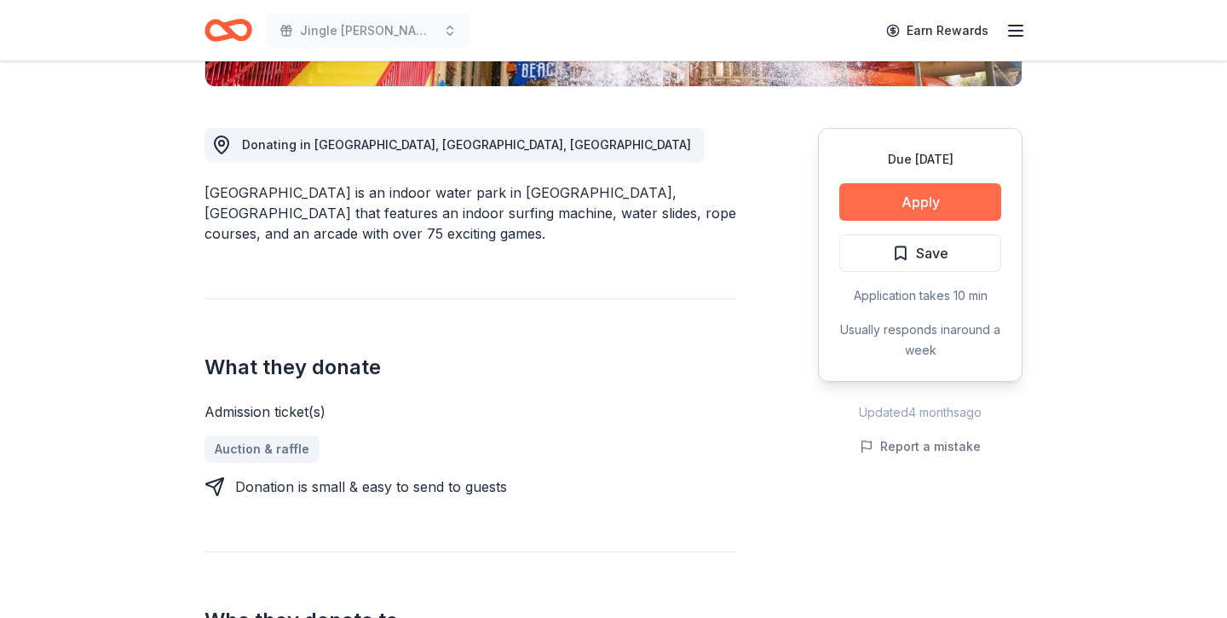
click at [884, 194] on button "Apply" at bounding box center [920, 201] width 162 height 37
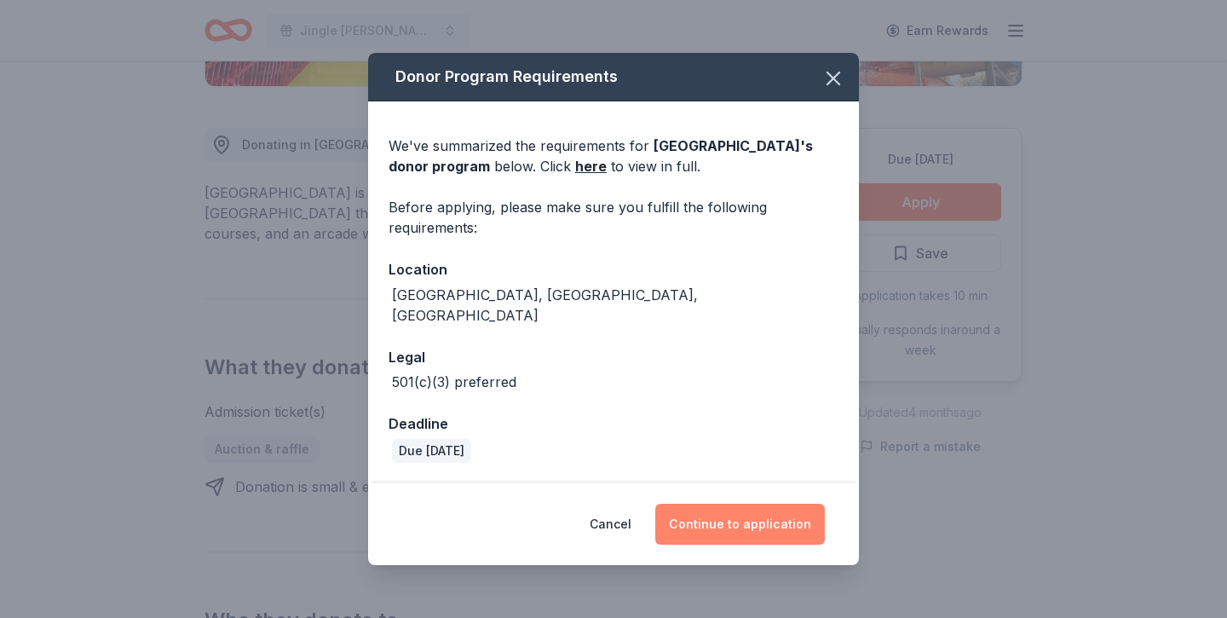
click at [717, 528] on button "Continue to application" at bounding box center [740, 524] width 170 height 41
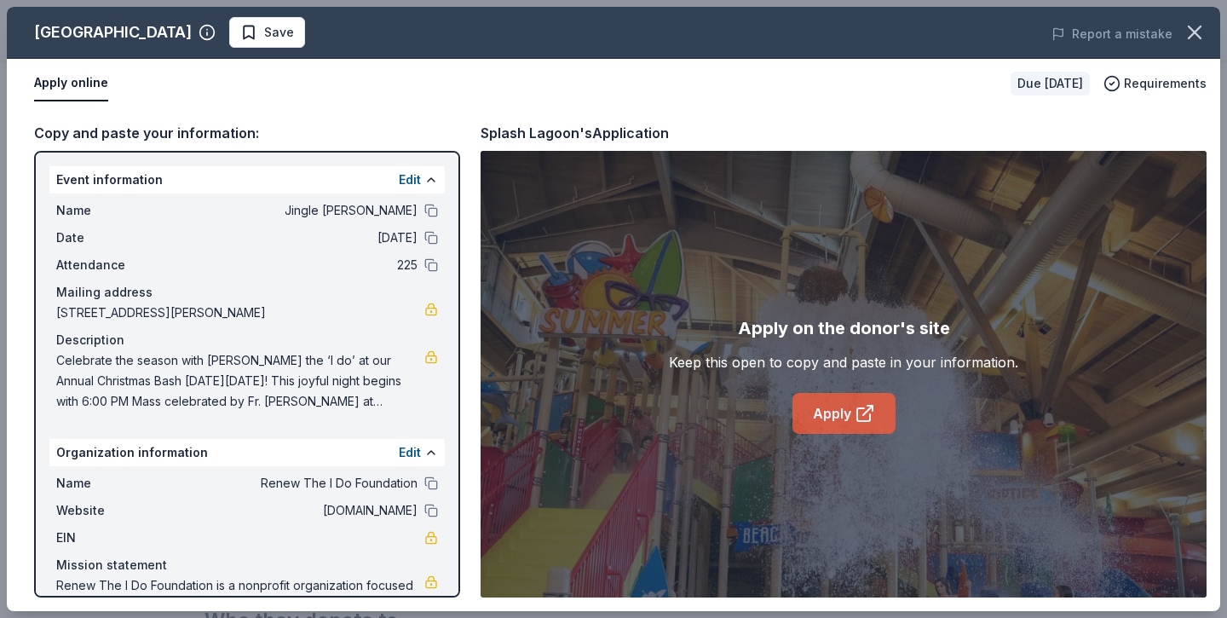
click at [808, 412] on link "Apply" at bounding box center [843, 413] width 103 height 41
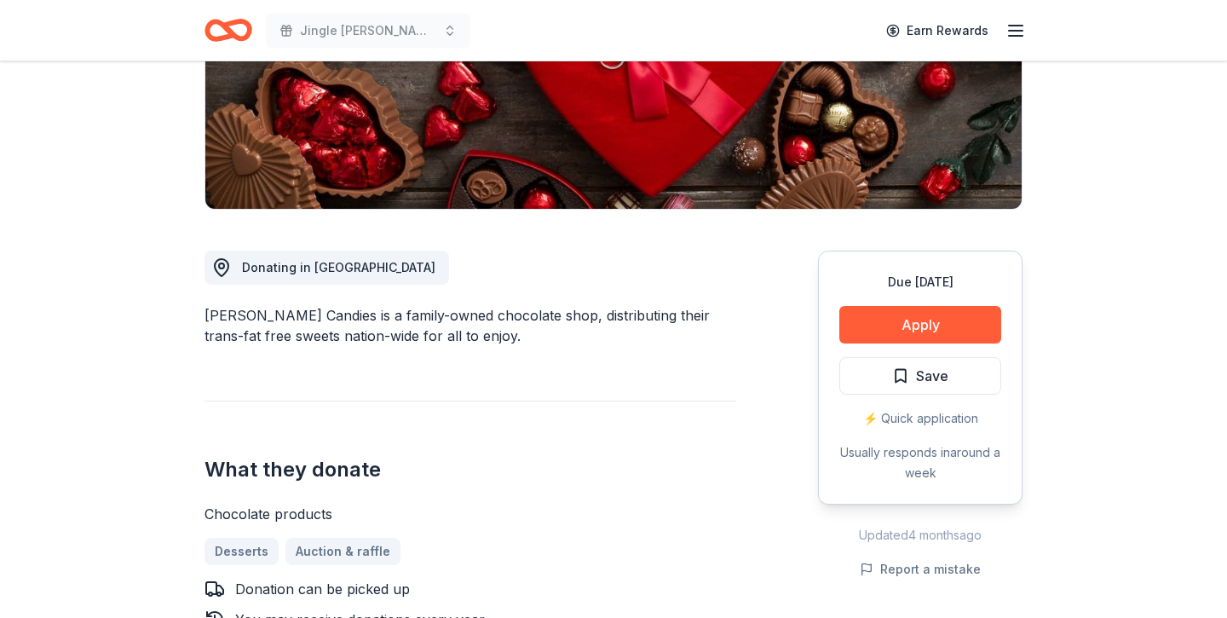
scroll to position [379, 0]
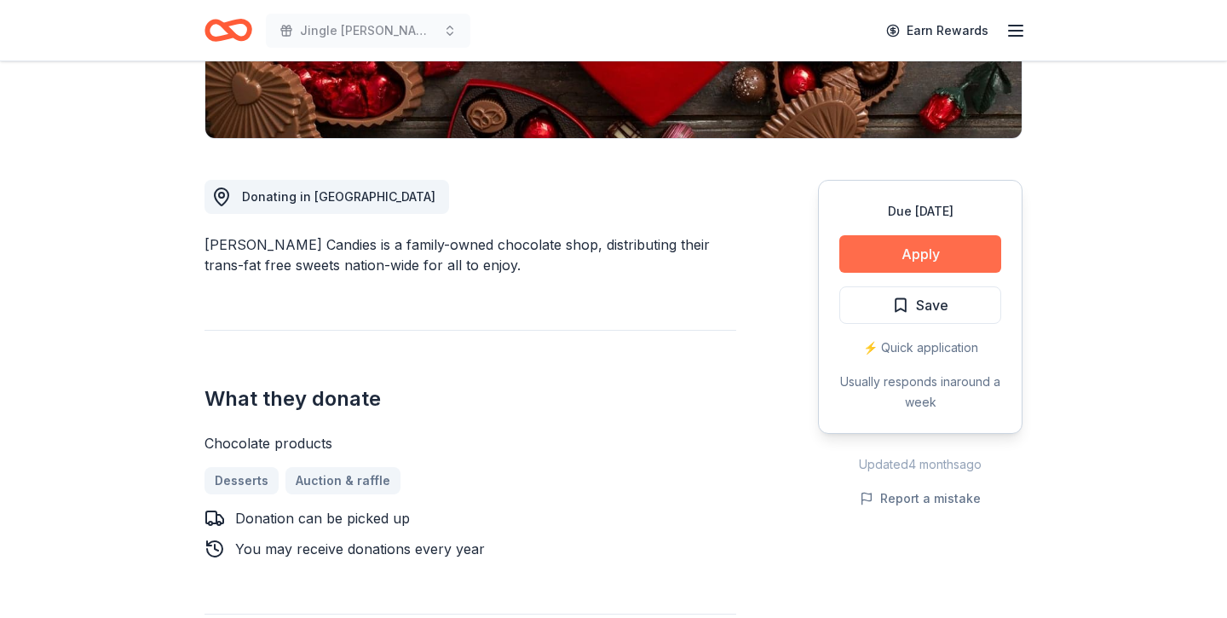
click at [889, 261] on button "Apply" at bounding box center [920, 253] width 162 height 37
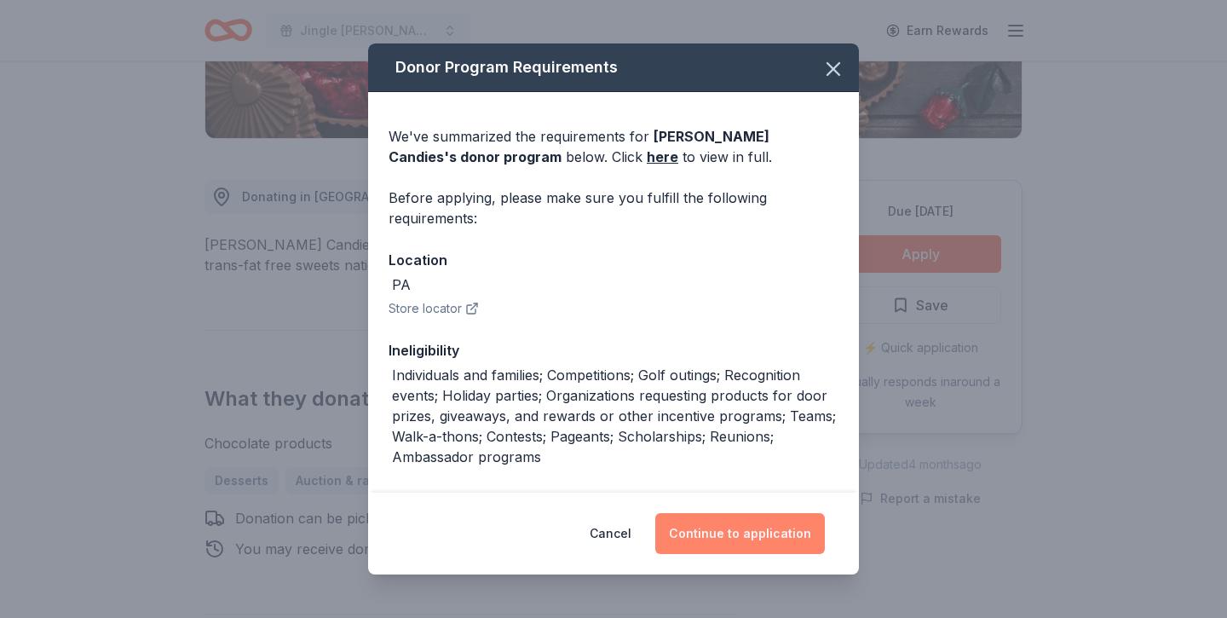
click at [765, 538] on button "Continue to application" at bounding box center [740, 533] width 170 height 41
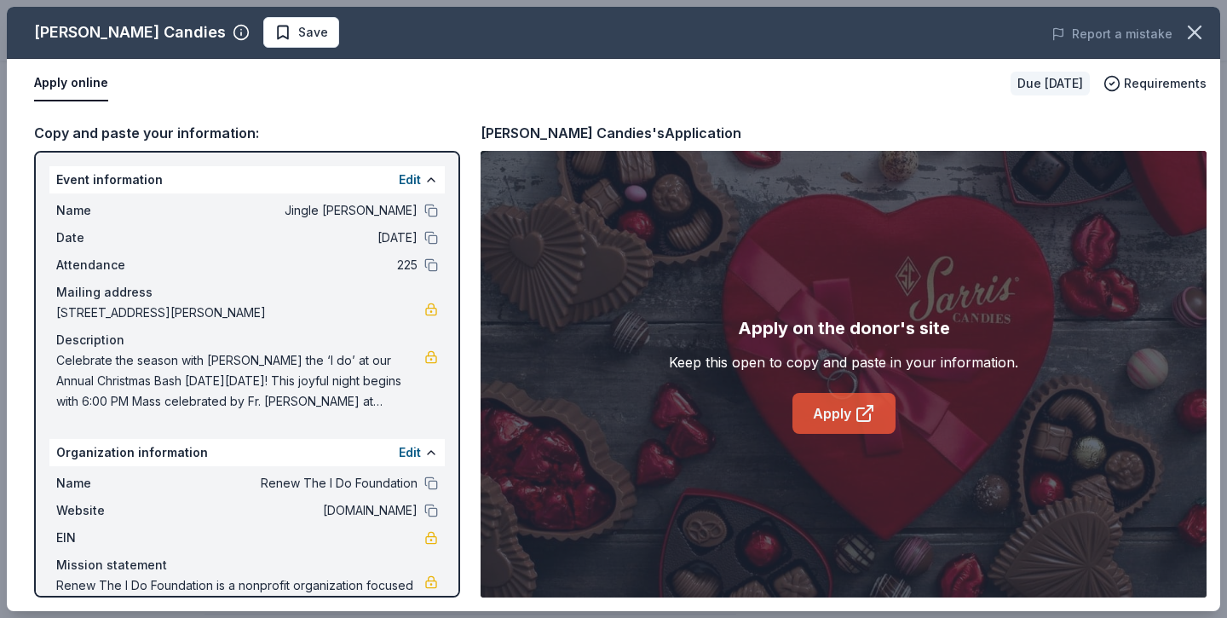
click at [864, 418] on icon at bounding box center [865, 413] width 20 height 20
